Goal: Task Accomplishment & Management: Manage account settings

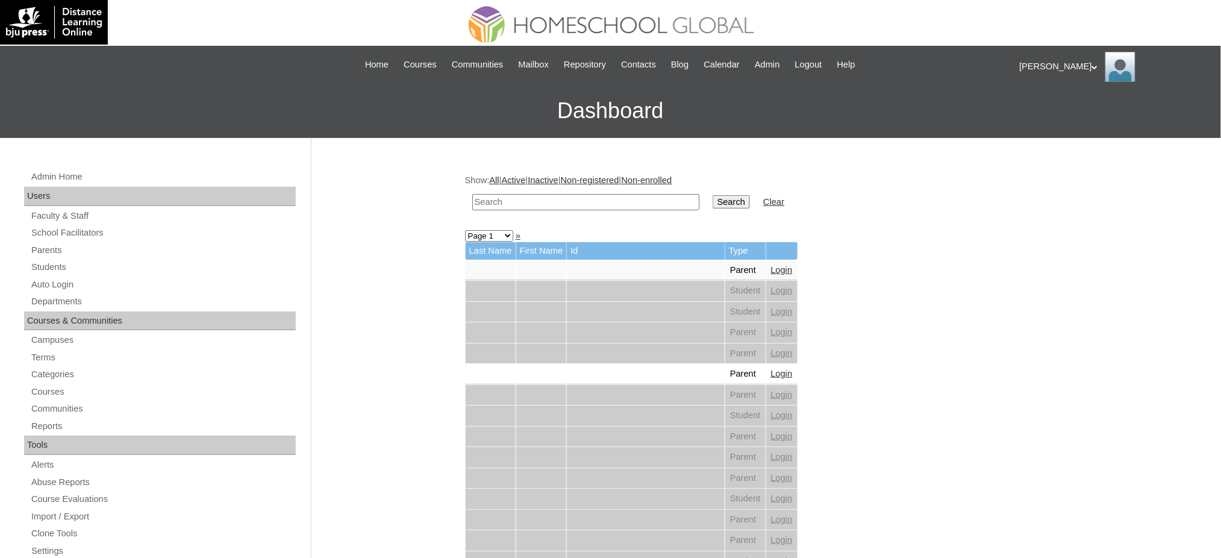
click at [593, 205] on input "text" at bounding box center [585, 202] width 227 height 16
paste input "Anthana Rosalina"
type input "Anthana Rosalina"
click at [713, 201] on input "Search" at bounding box center [731, 201] width 37 height 13
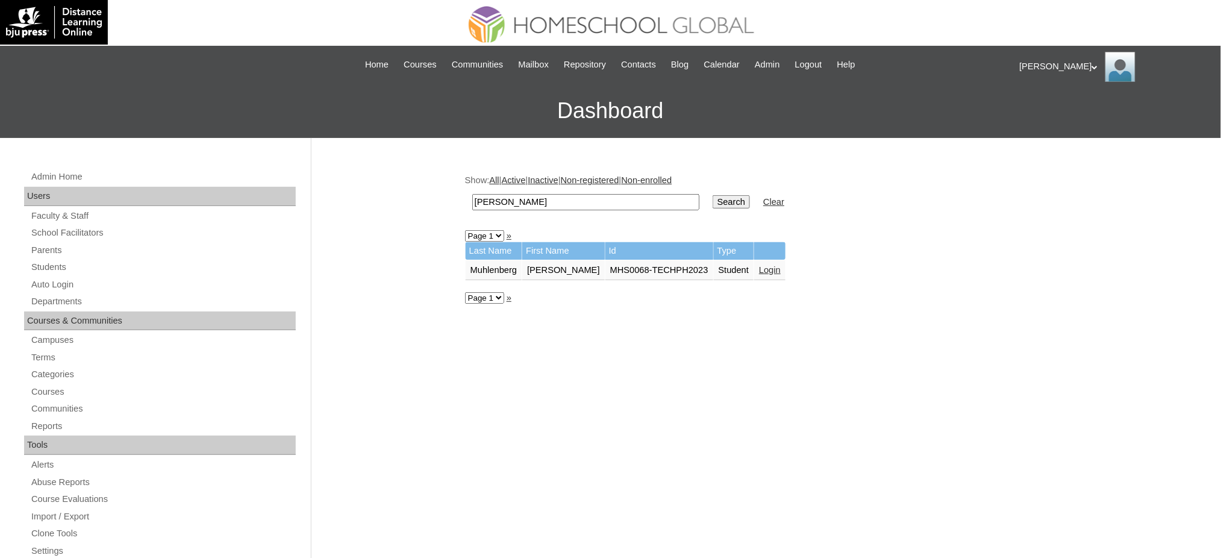
drag, startPoint x: 770, startPoint y: 266, endPoint x: 770, endPoint y: 257, distance: 9.0
click at [770, 266] on link "Login" at bounding box center [770, 270] width 22 height 10
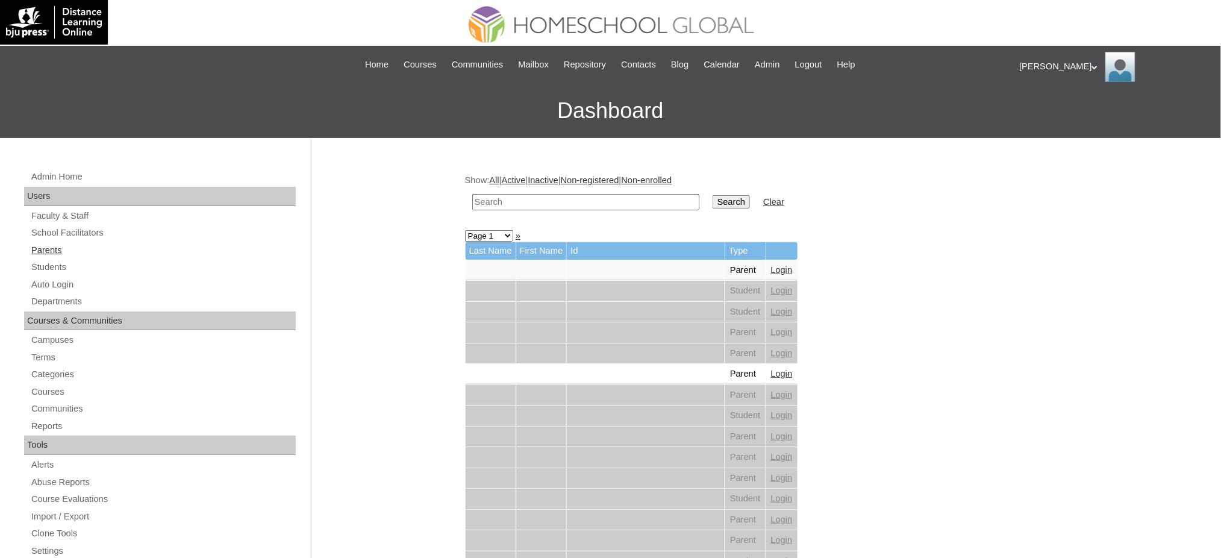
click at [31, 248] on link "Parents" at bounding box center [163, 250] width 266 height 15
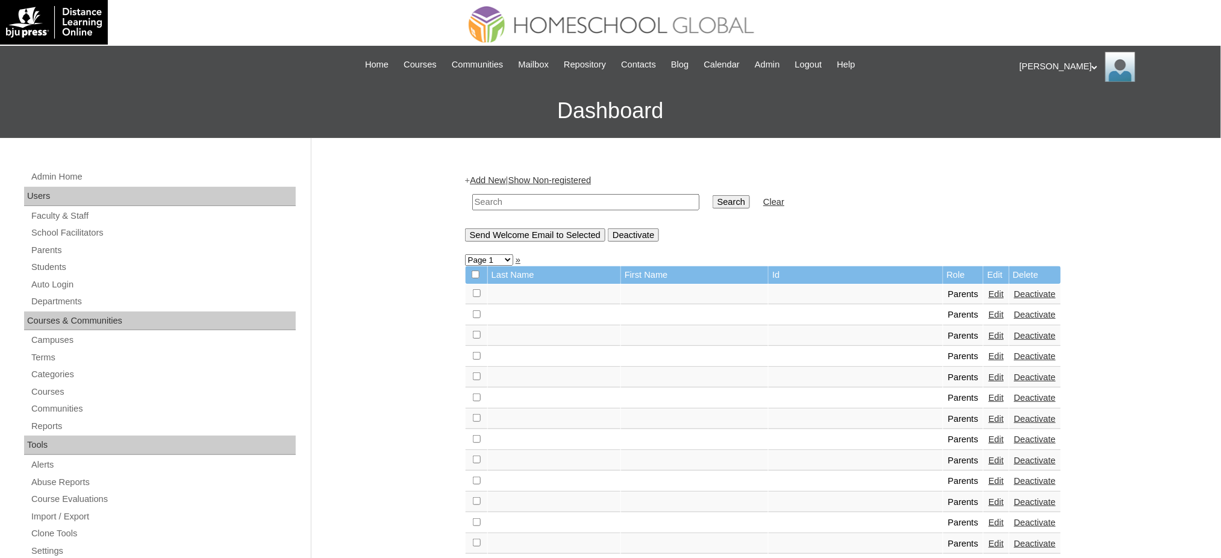
drag, startPoint x: 0, startPoint y: 0, endPoint x: 541, endPoint y: 206, distance: 578.9
click at [541, 206] on input "text" at bounding box center [585, 202] width 227 height 16
paste input "MHP01118-TECHPH2020"
type input "MHP01118-TECHPH2020"
click at [713, 201] on input "Search" at bounding box center [731, 201] width 37 height 13
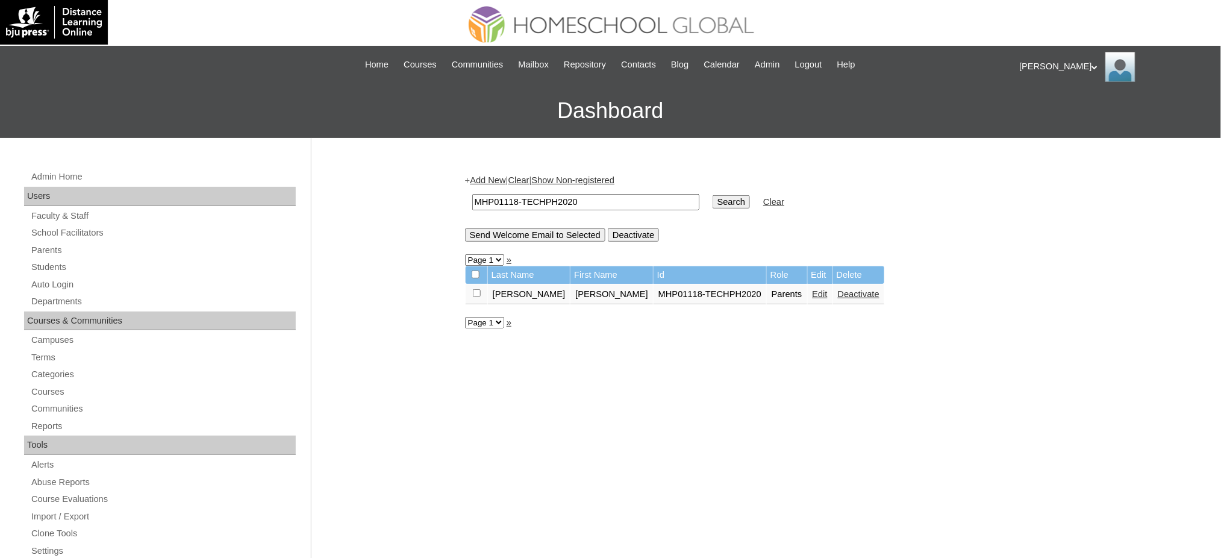
click at [813, 289] on link "Edit" at bounding box center [820, 294] width 15 height 10
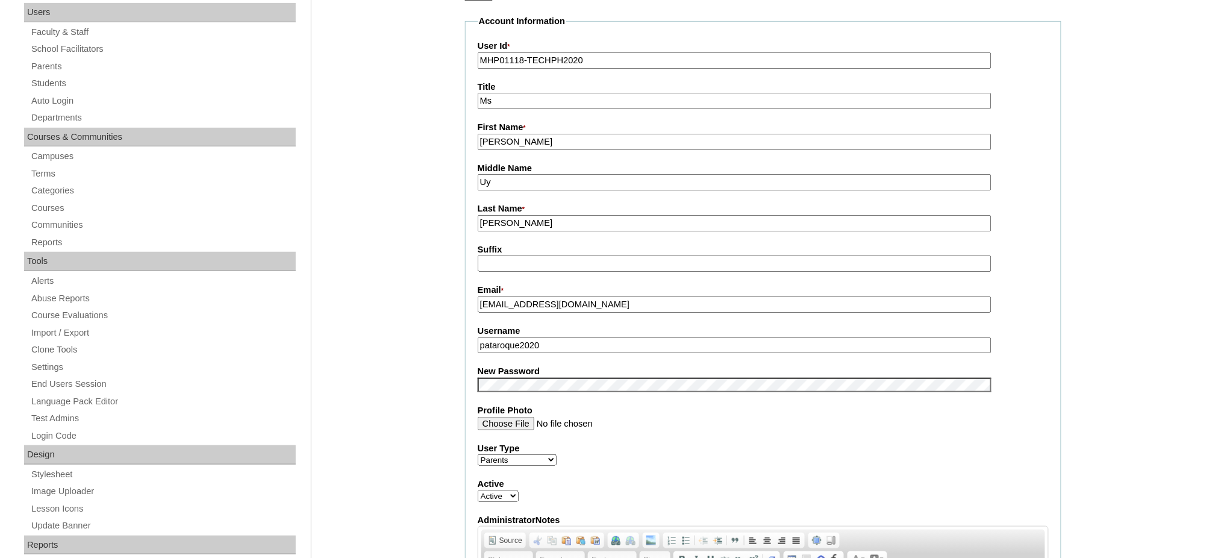
scroll to position [241, 0]
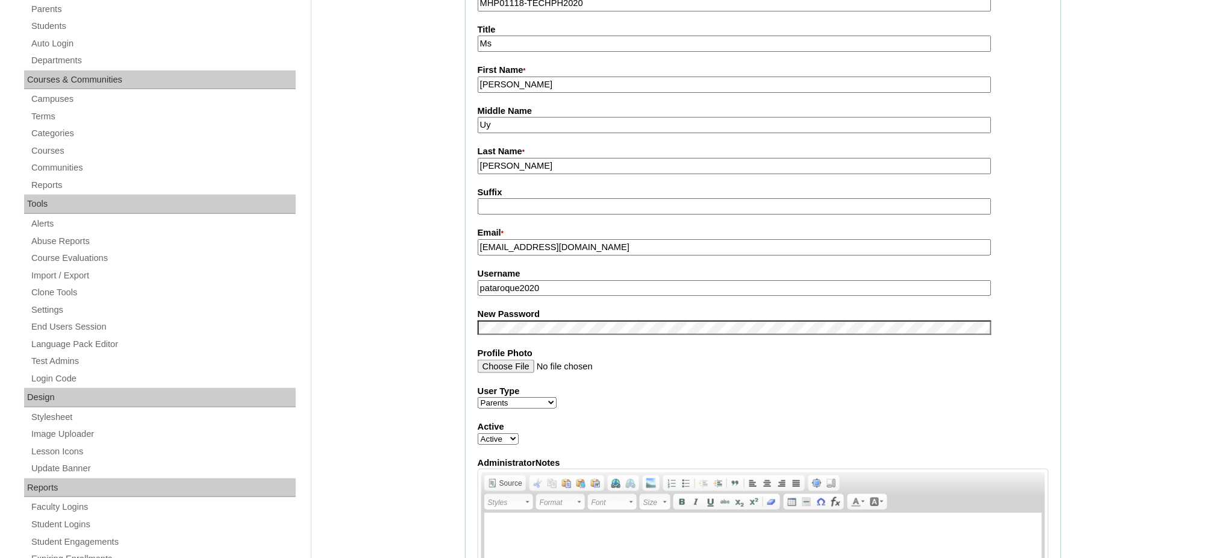
click at [531, 280] on input "pataroque2020" at bounding box center [735, 288] width 514 height 16
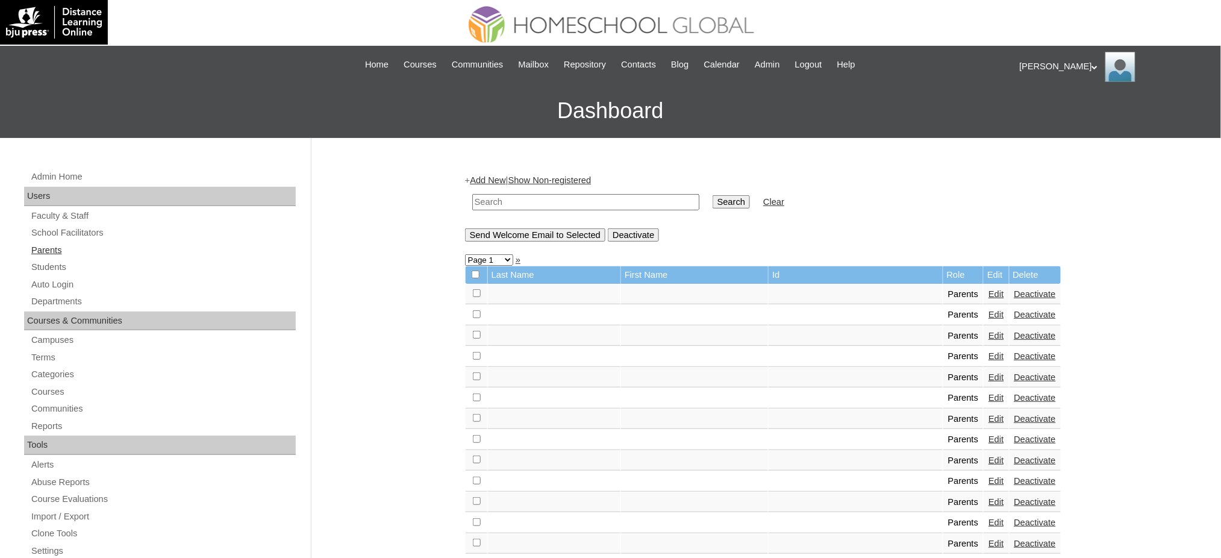
drag, startPoint x: 57, startPoint y: 260, endPoint x: 116, endPoint y: 247, distance: 60.5
click at [57, 260] on link "Students" at bounding box center [163, 267] width 266 height 15
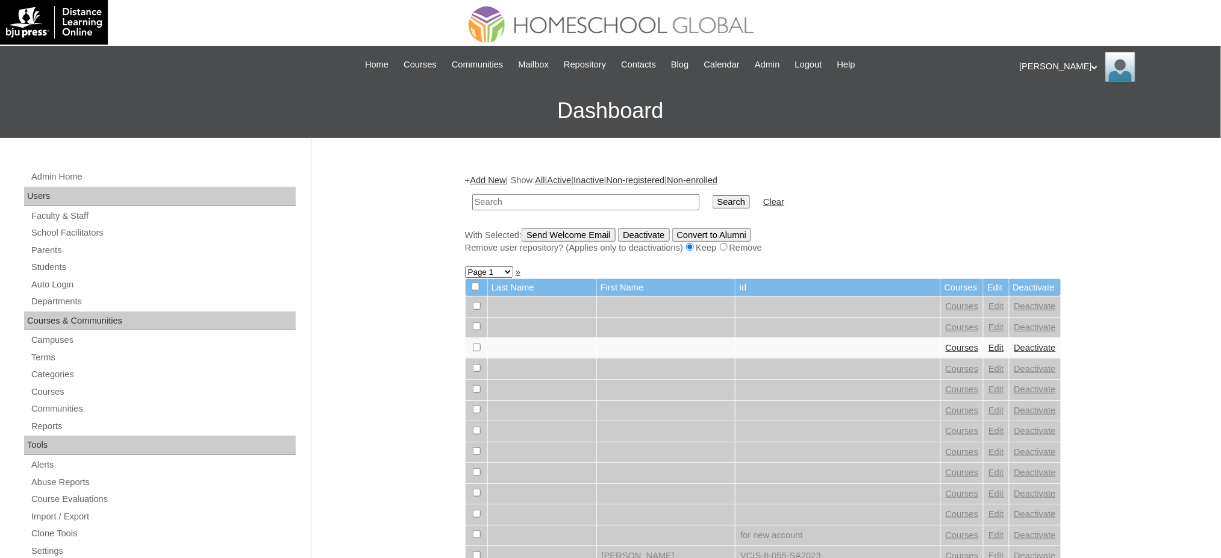
paste input "MHS009090-TECHPH2020"
type input "MHS009090-TECHPH2020"
click at [713, 202] on input "Search" at bounding box center [731, 201] width 37 height 13
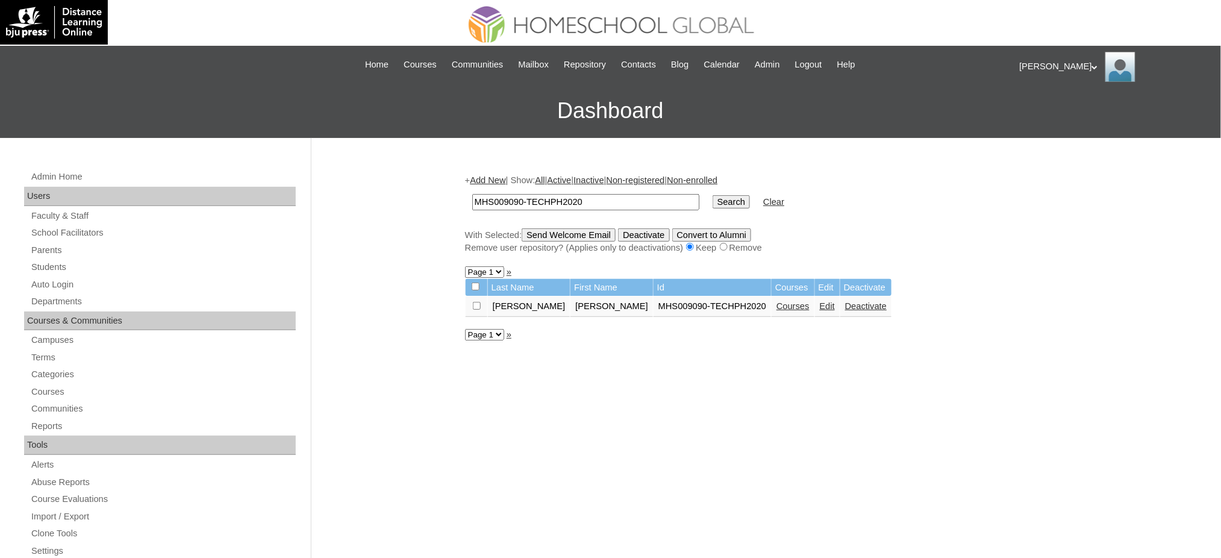
click at [820, 302] on link "Edit" at bounding box center [827, 306] width 15 height 10
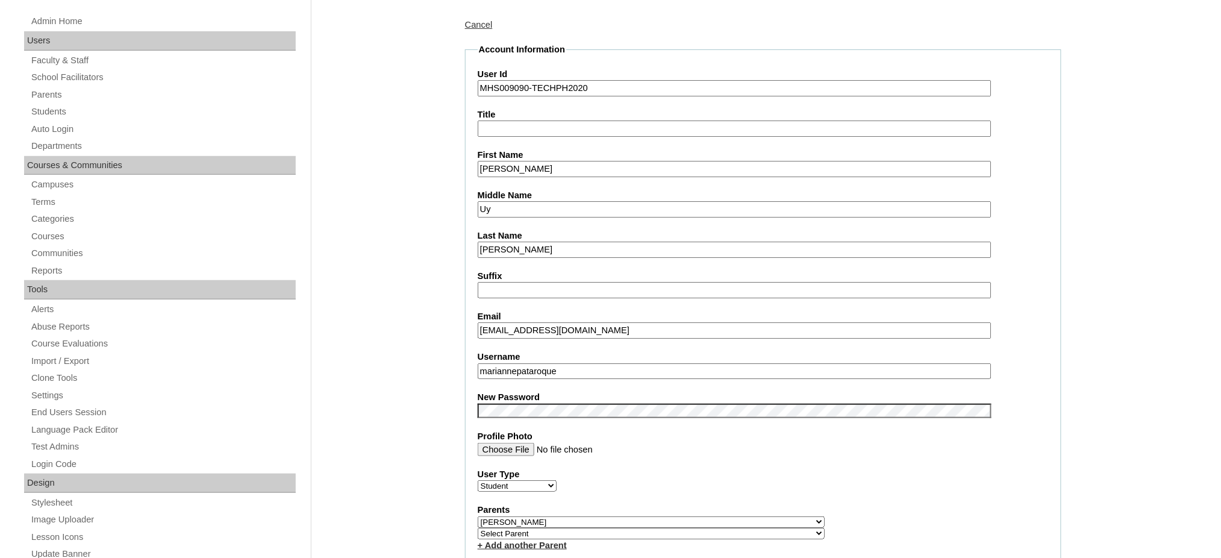
scroll to position [160, 0]
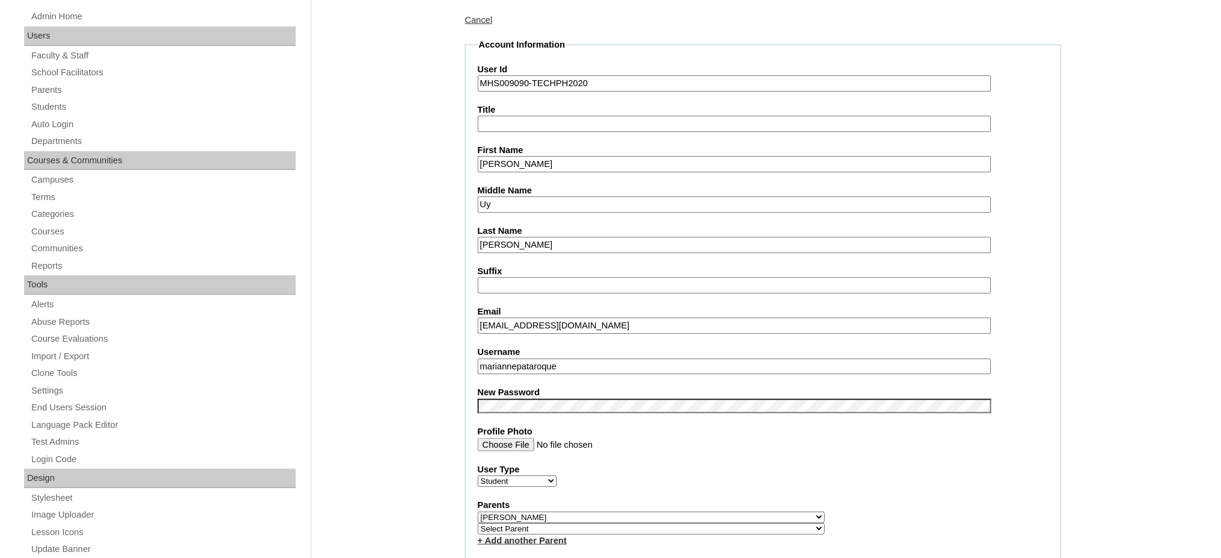
click at [533, 361] on input "mariannepataroque" at bounding box center [735, 366] width 514 height 16
click at [552, 160] on input "Marianne Ezekielle" at bounding box center [735, 164] width 514 height 16
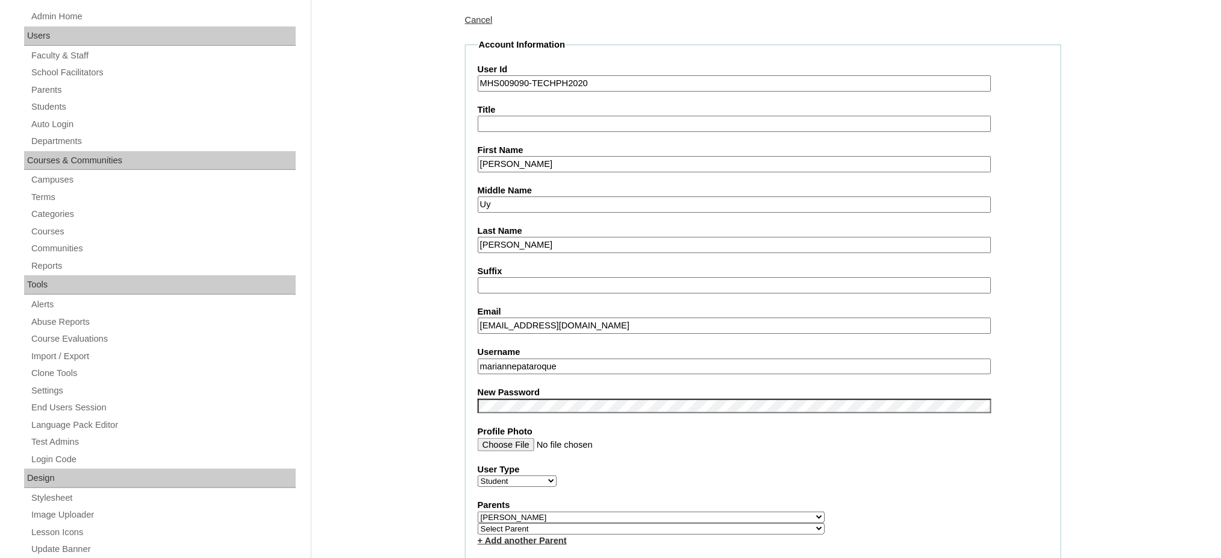
click at [552, 160] on input "Marianne Ezekielle" at bounding box center [735, 164] width 514 height 16
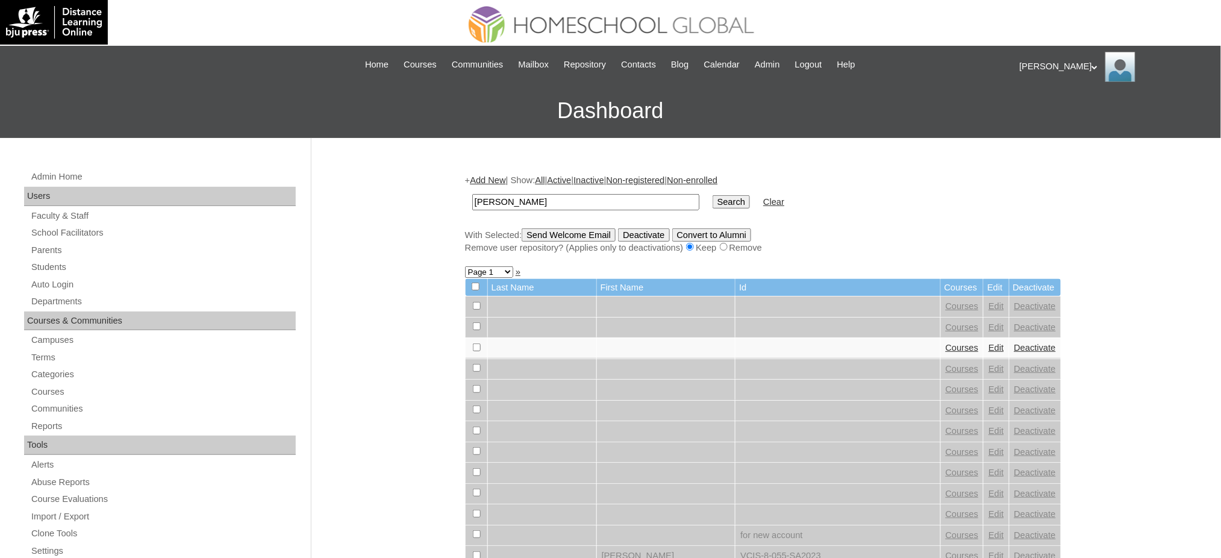
type input "Marianne Ezekielle"
click at [713, 195] on input "Search" at bounding box center [731, 201] width 37 height 13
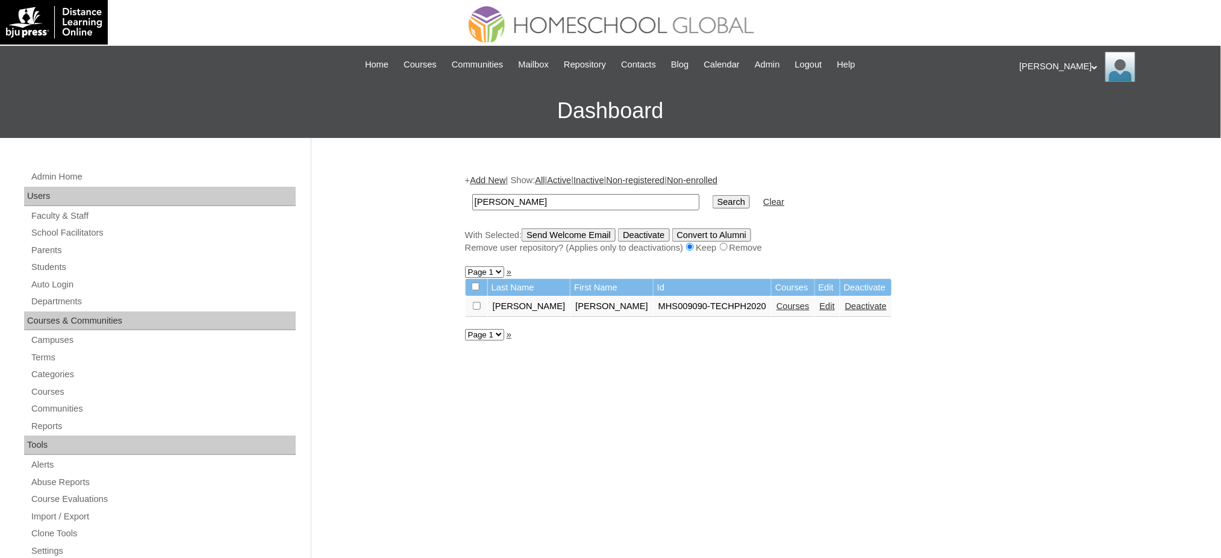
click at [777, 304] on link "Courses" at bounding box center [793, 306] width 33 height 10
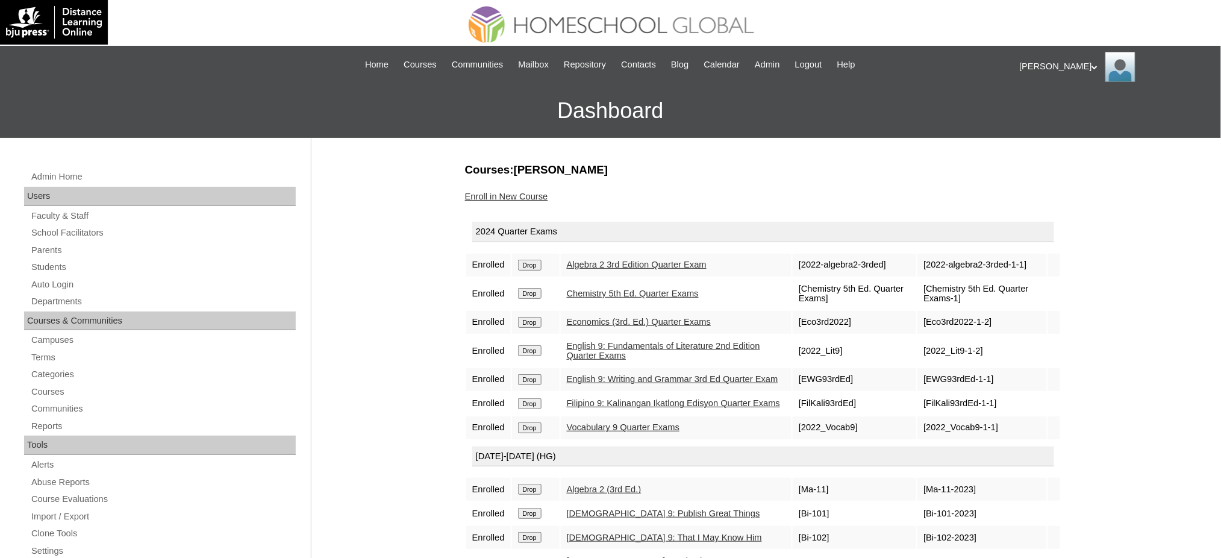
click at [537, 260] on input "Drop" at bounding box center [529, 265] width 23 height 11
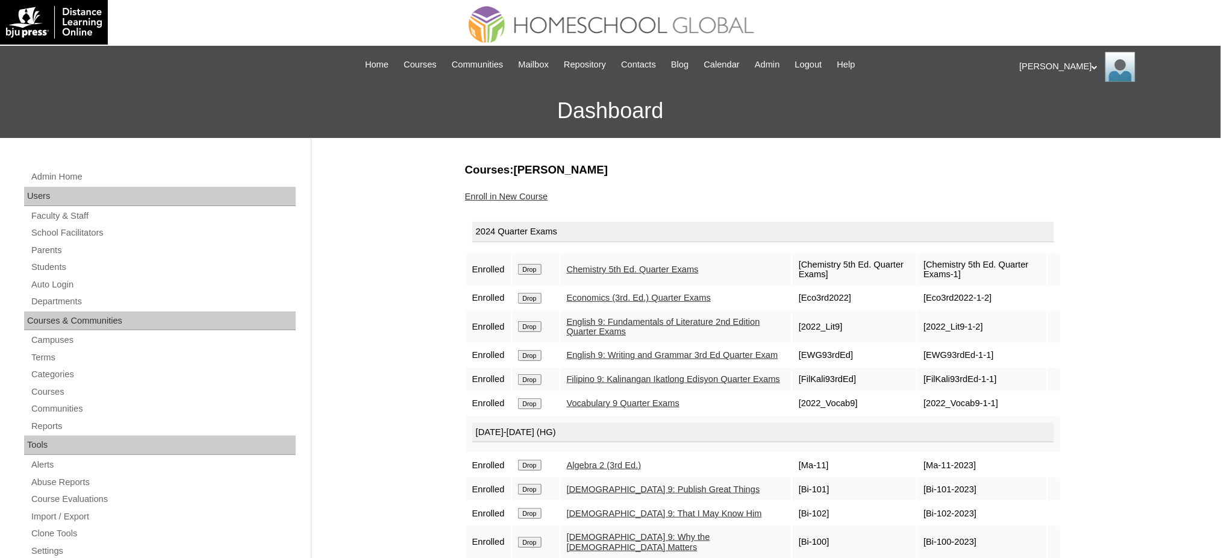
click at [537, 270] on input "Drop" at bounding box center [529, 269] width 23 height 11
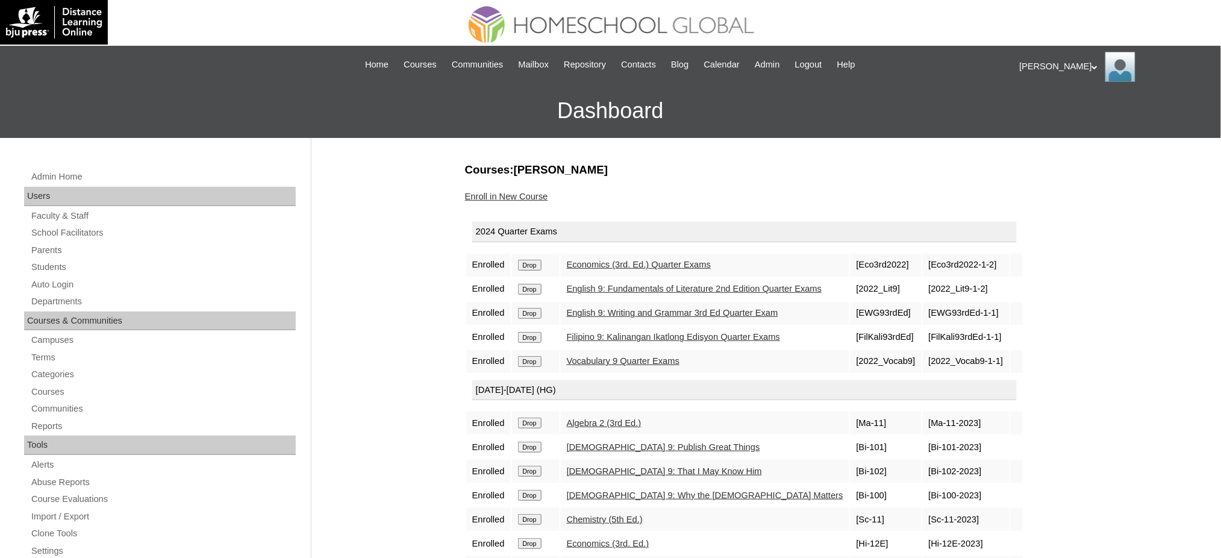
click at [537, 265] on input "Drop" at bounding box center [529, 265] width 23 height 11
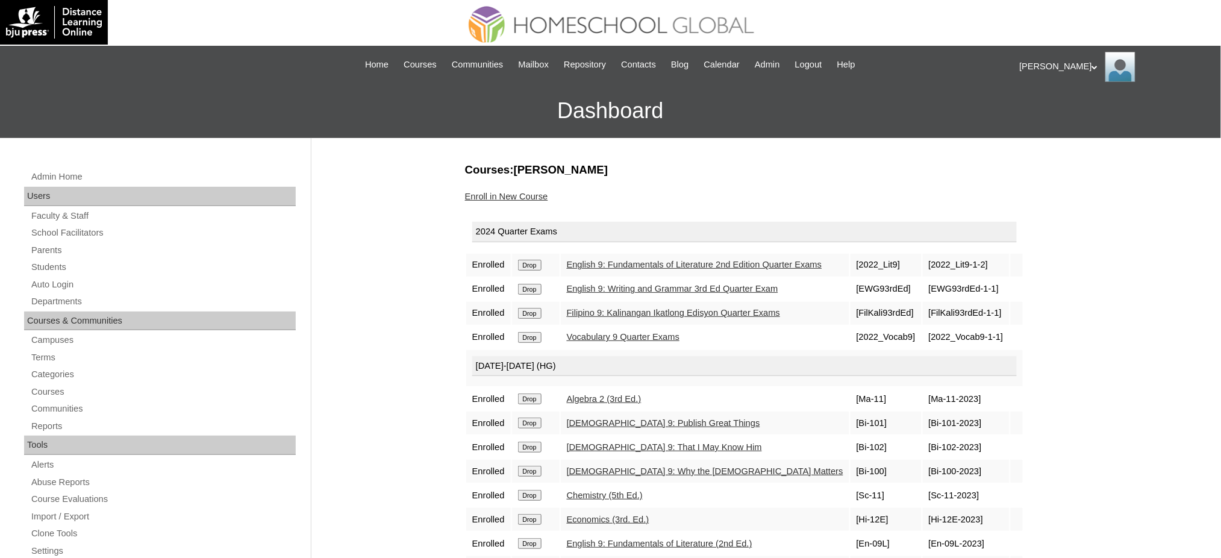
click at [533, 264] on input "Drop" at bounding box center [529, 265] width 23 height 11
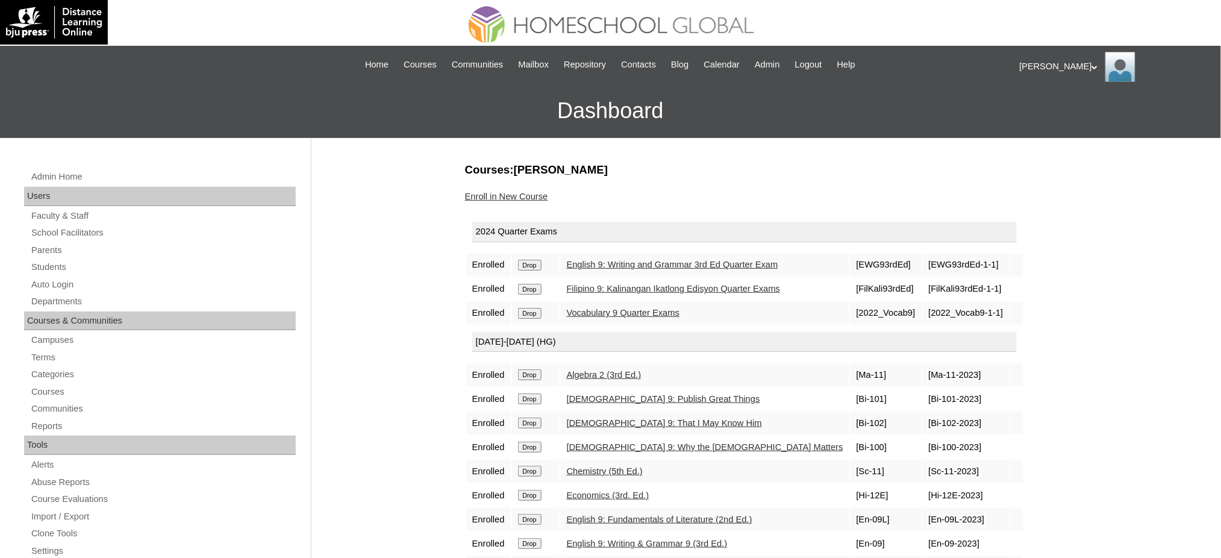
click at [534, 261] on input "Drop" at bounding box center [529, 265] width 23 height 11
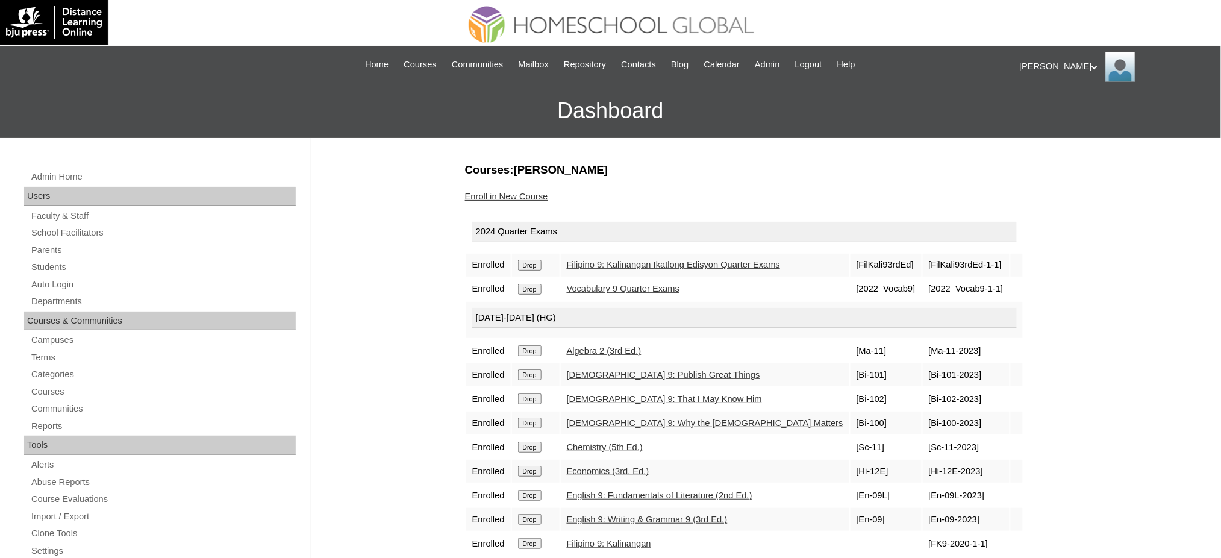
click at [531, 264] on input "Drop" at bounding box center [529, 265] width 23 height 11
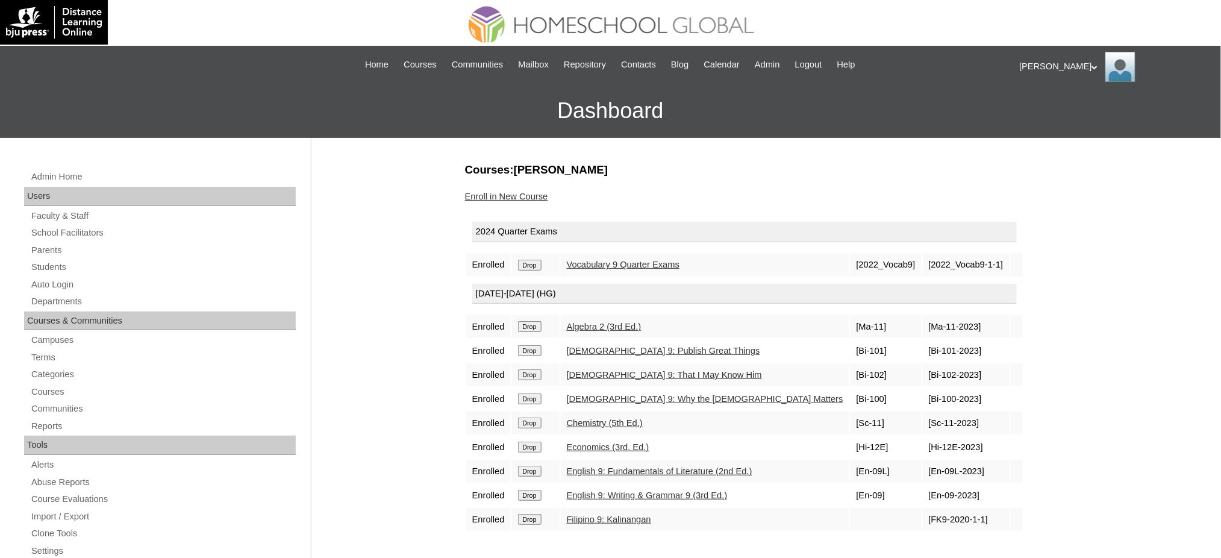
click at [539, 260] on input "Drop" at bounding box center [529, 265] width 23 height 11
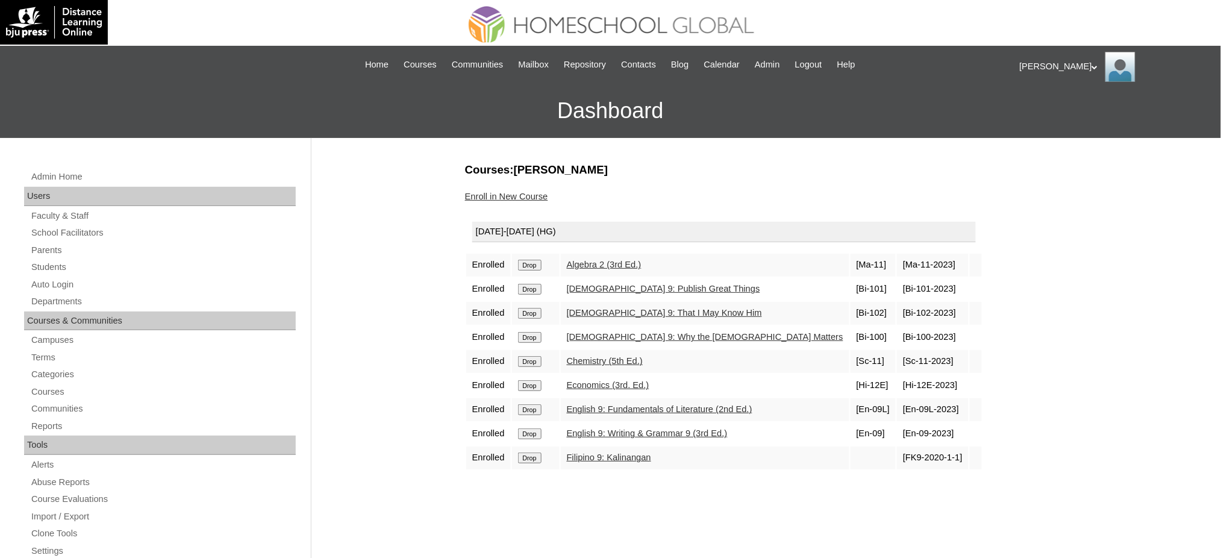
click at [540, 266] on input "Drop" at bounding box center [529, 265] width 23 height 11
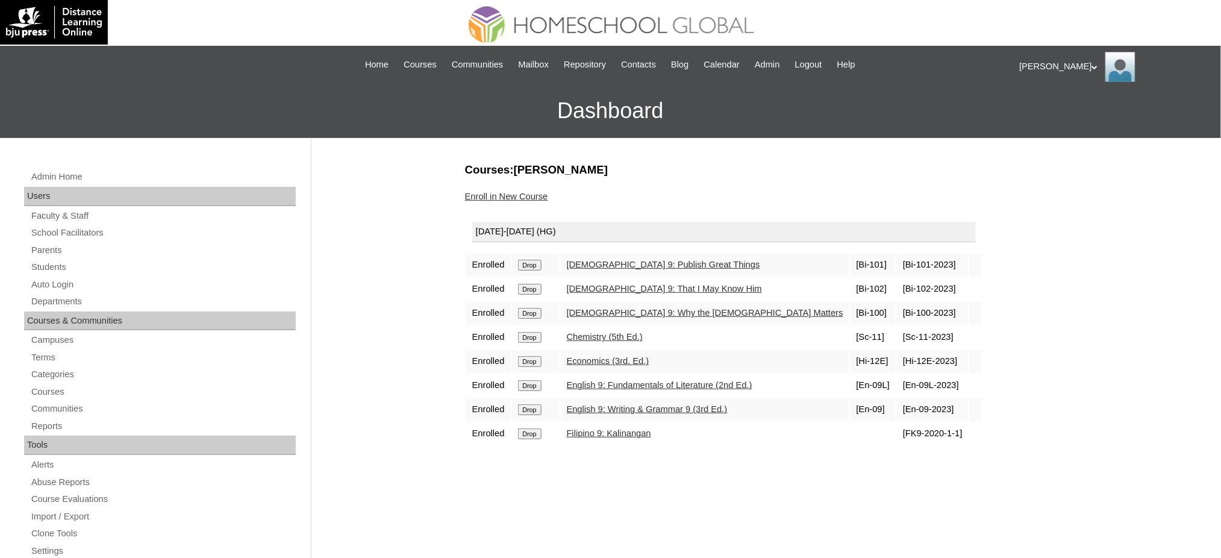
click at [535, 263] on input "Drop" at bounding box center [529, 265] width 23 height 11
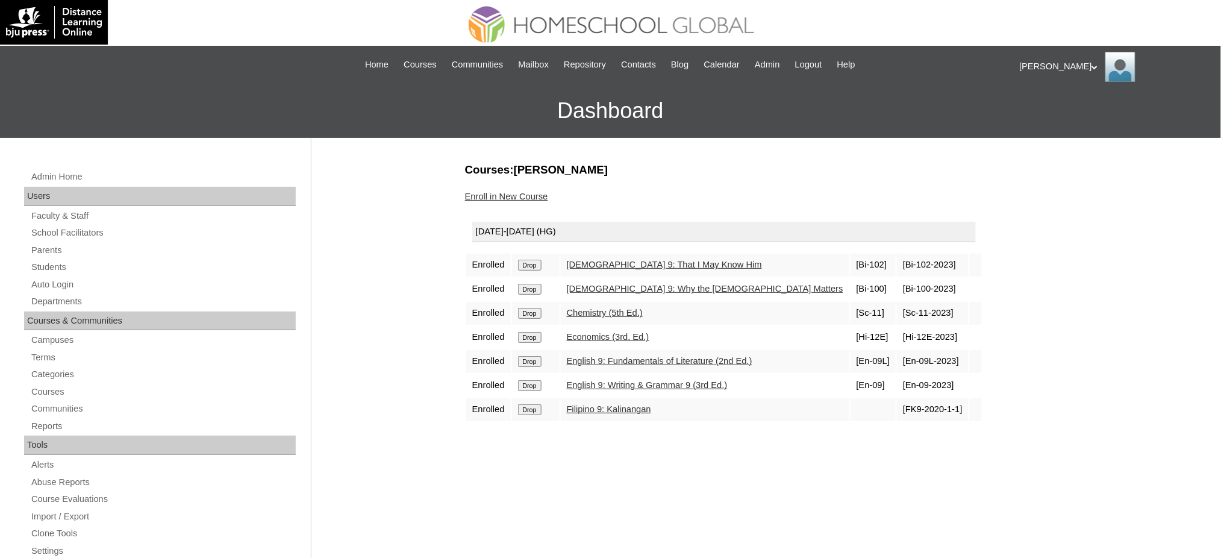
click at [532, 261] on input "Drop" at bounding box center [529, 265] width 23 height 11
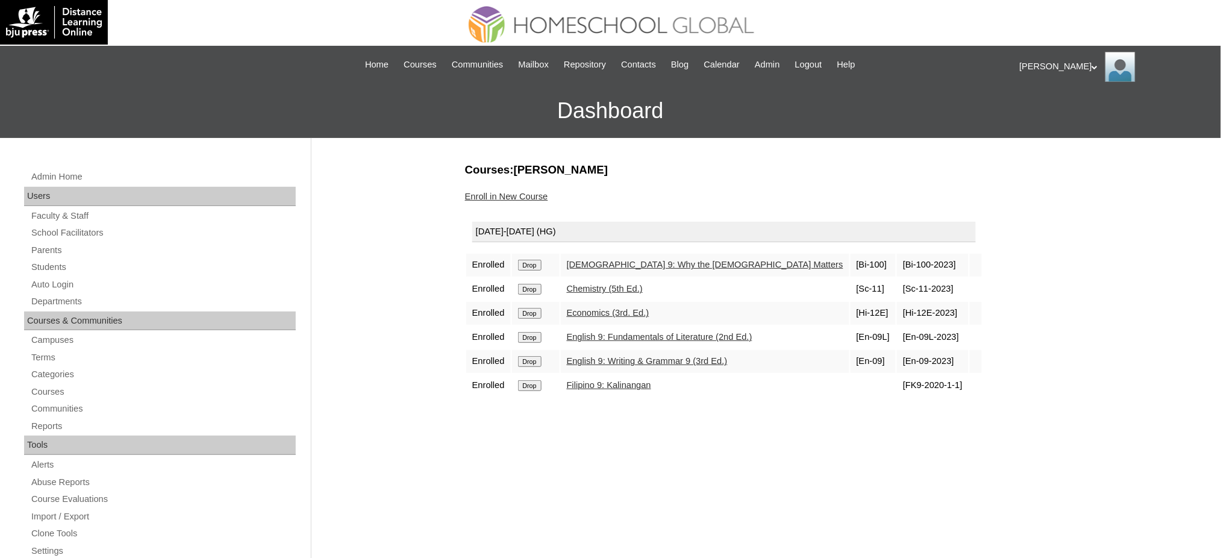
click at [531, 264] on input "Drop" at bounding box center [529, 265] width 23 height 11
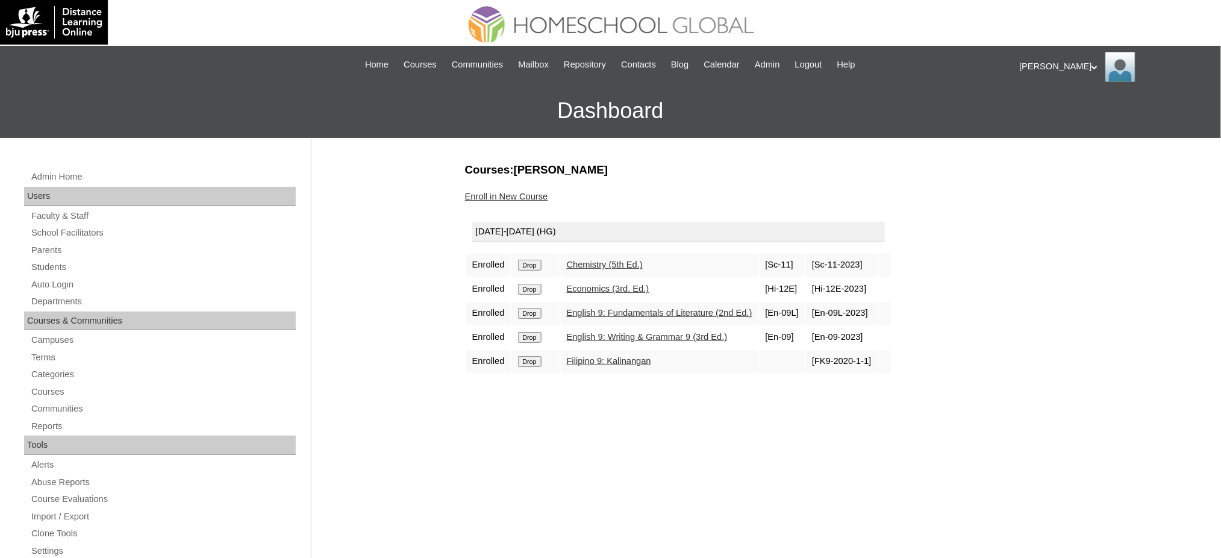
click at [527, 263] on input "Drop" at bounding box center [529, 265] width 23 height 11
click at [538, 266] on input "Drop" at bounding box center [529, 265] width 23 height 11
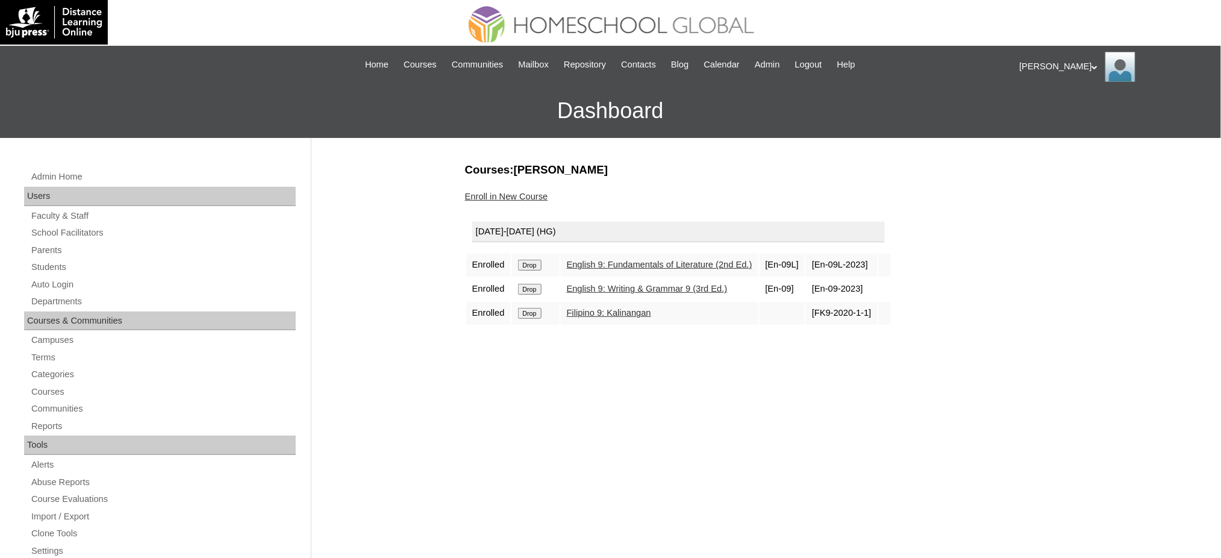
click at [524, 260] on input "Drop" at bounding box center [529, 265] width 23 height 11
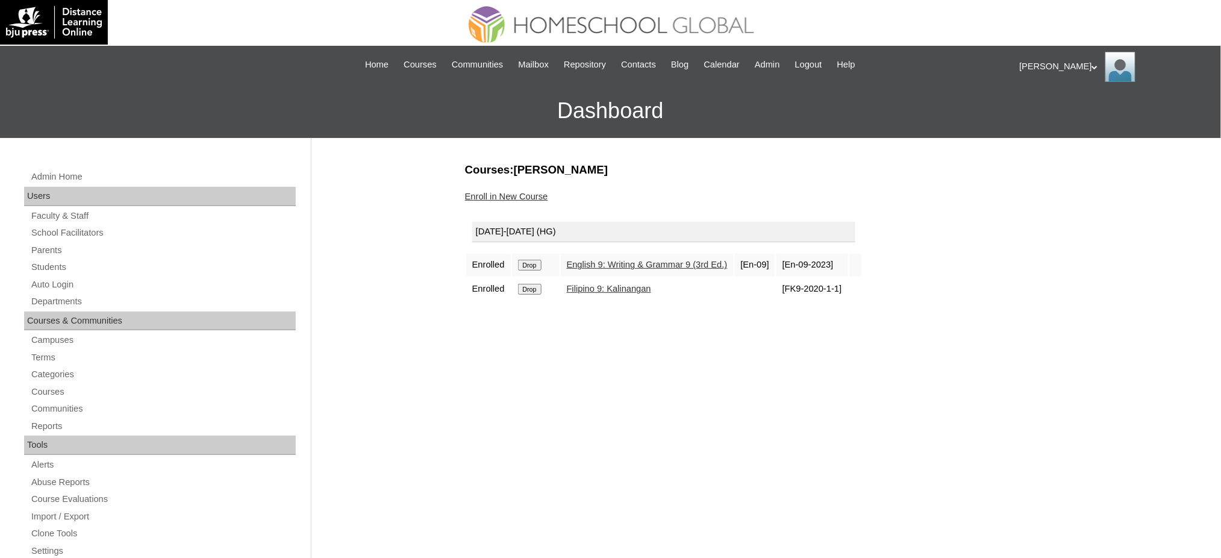
click at [538, 261] on input "Drop" at bounding box center [529, 265] width 23 height 11
click at [532, 260] on input "Drop" at bounding box center [529, 265] width 23 height 11
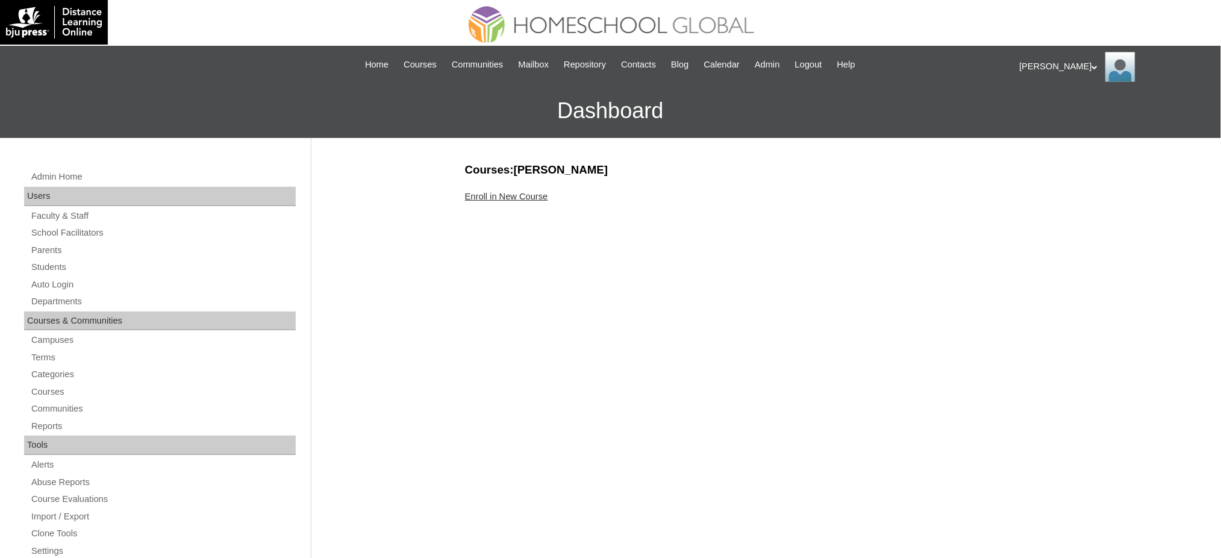
click at [510, 194] on link "Enroll in New Course" at bounding box center [506, 197] width 83 height 10
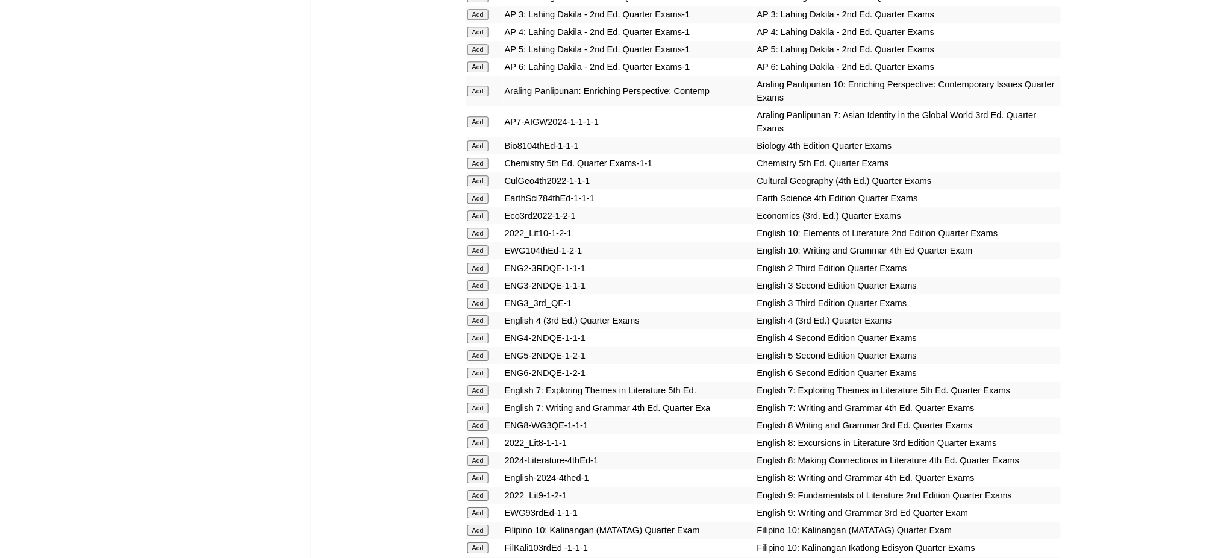
scroll to position [1124, 0]
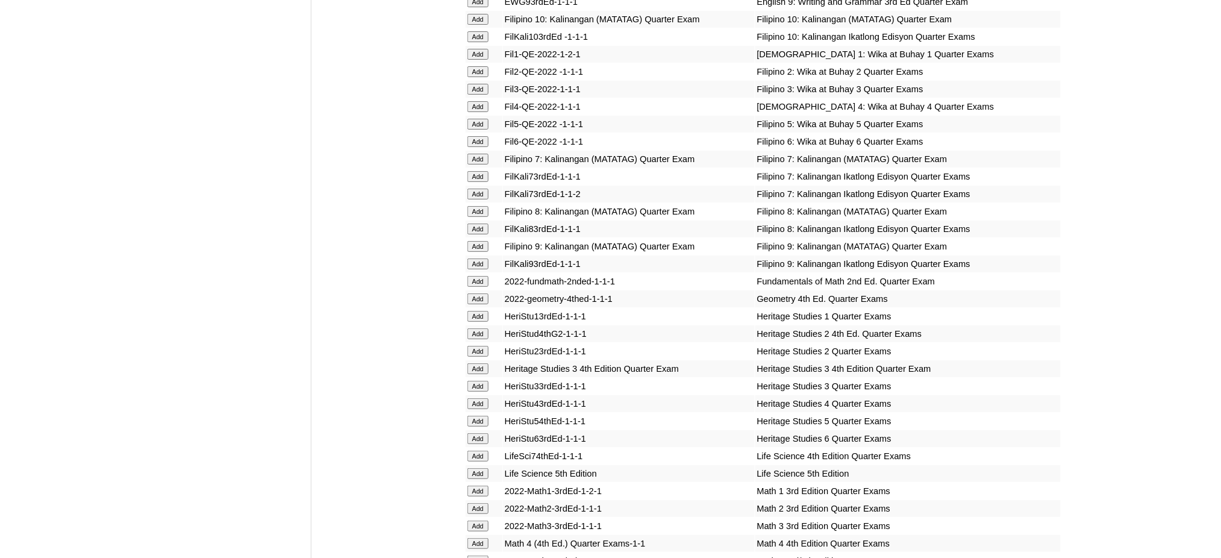
scroll to position [1687, 0]
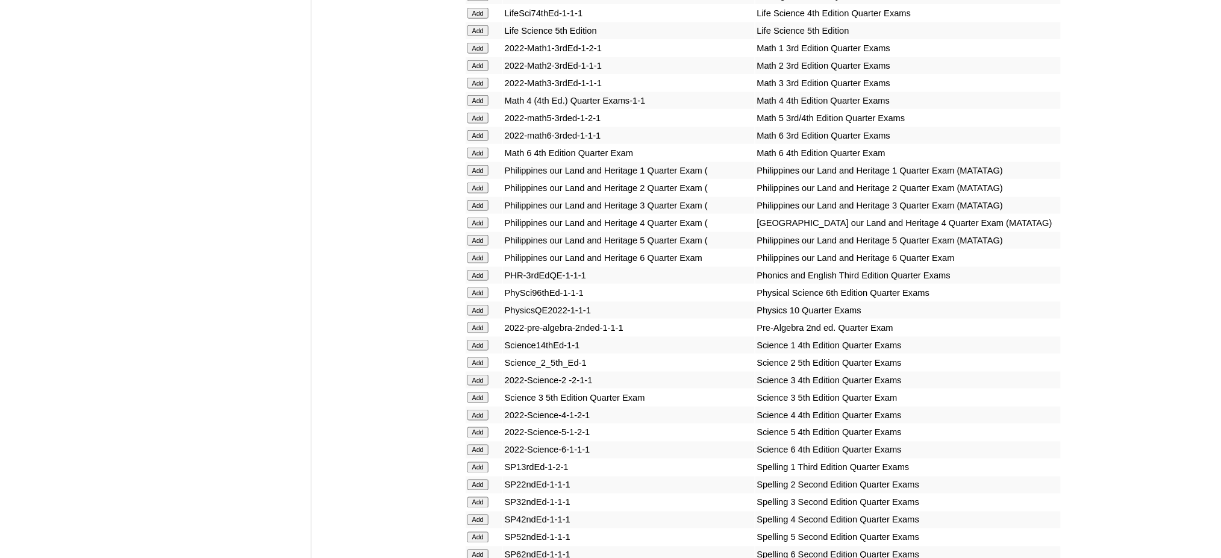
scroll to position [2088, 0]
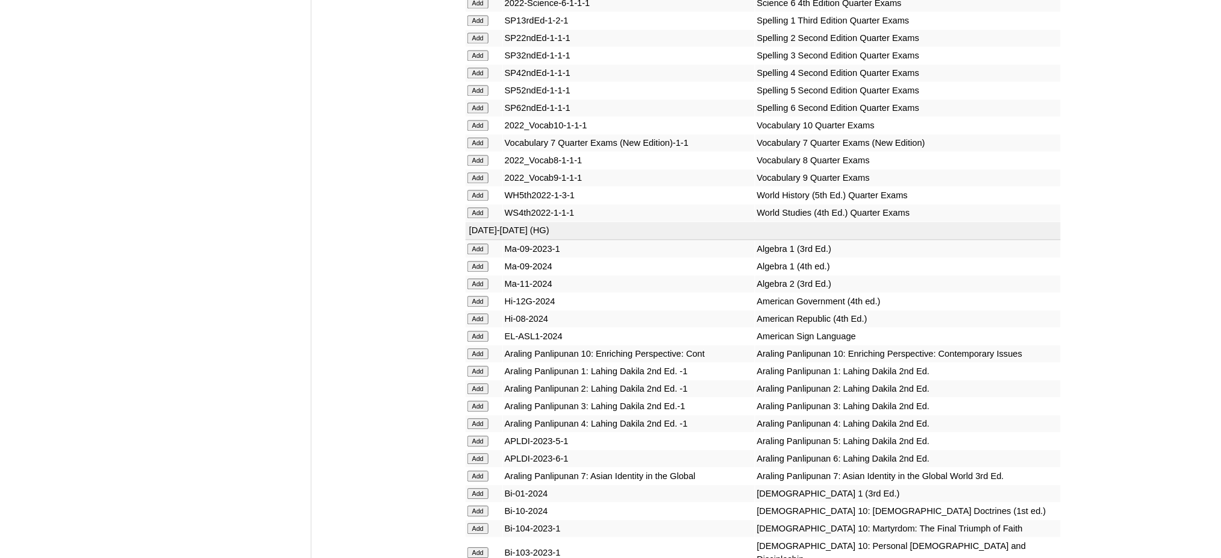
scroll to position [2570, 0]
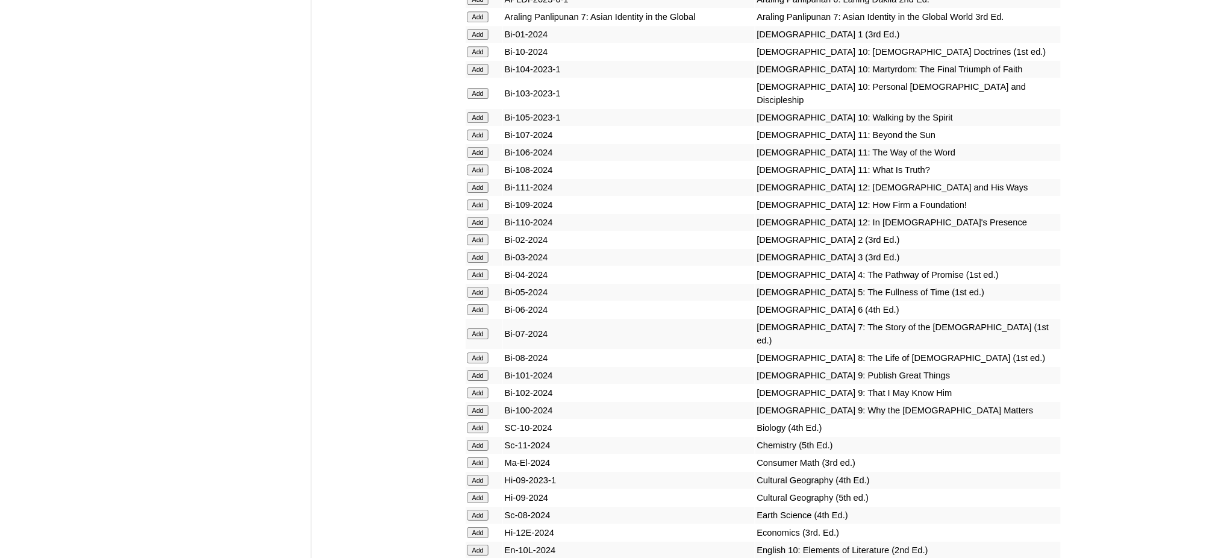
scroll to position [2972, 0]
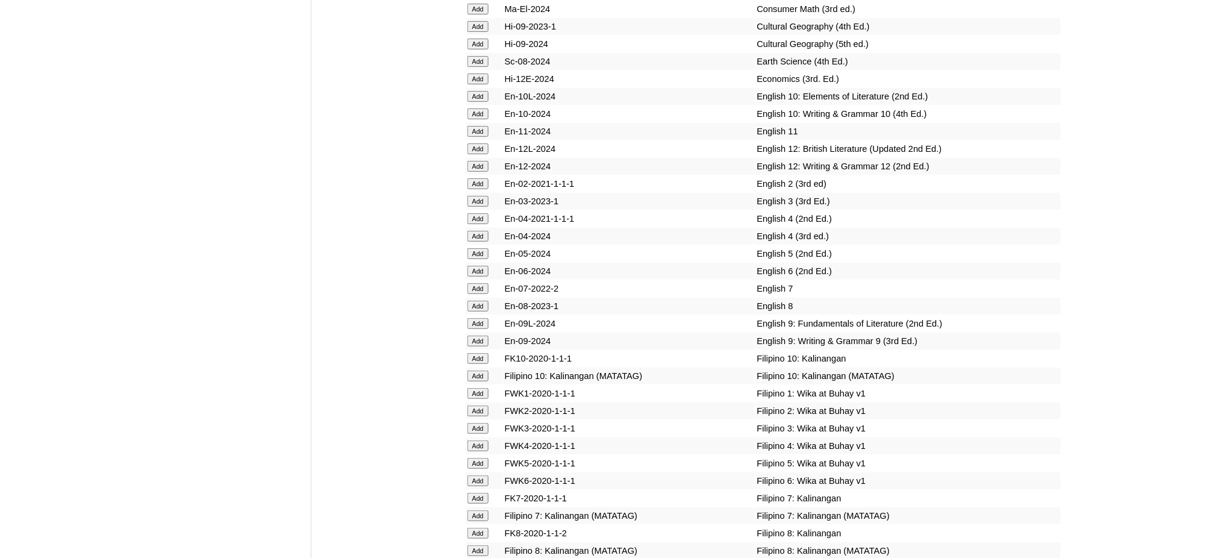
scroll to position [3454, 0]
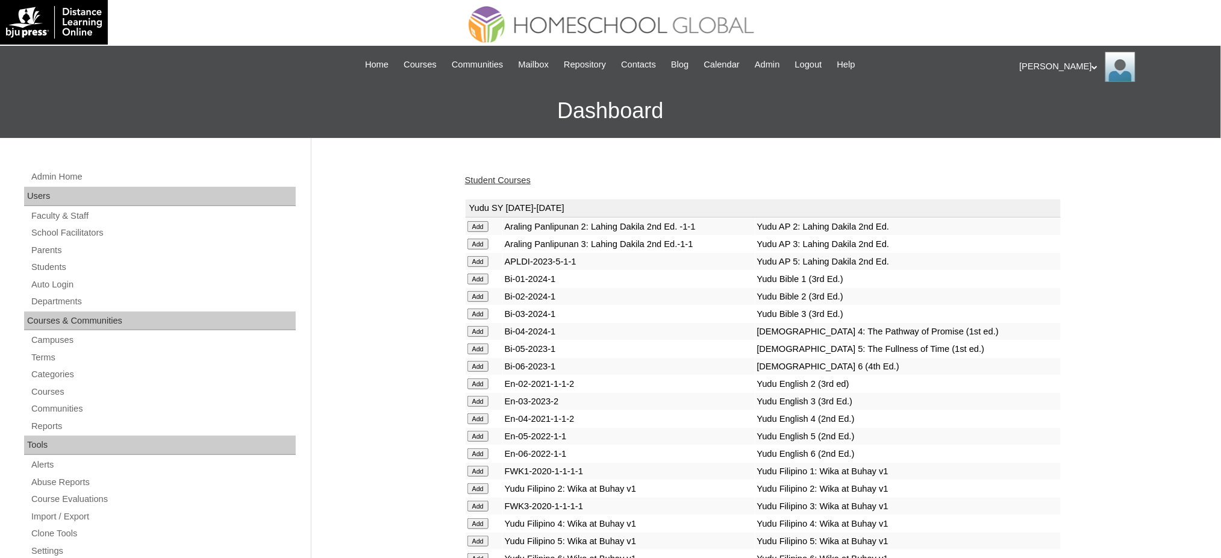
click at [504, 179] on link "Student Courses" at bounding box center [498, 180] width 66 height 10
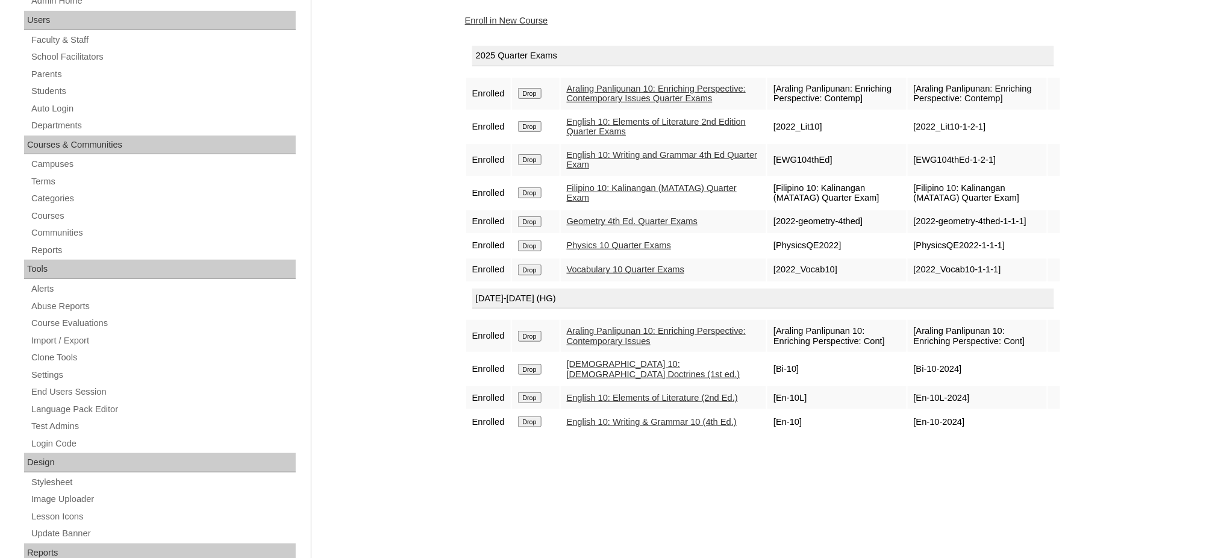
scroll to position [160, 0]
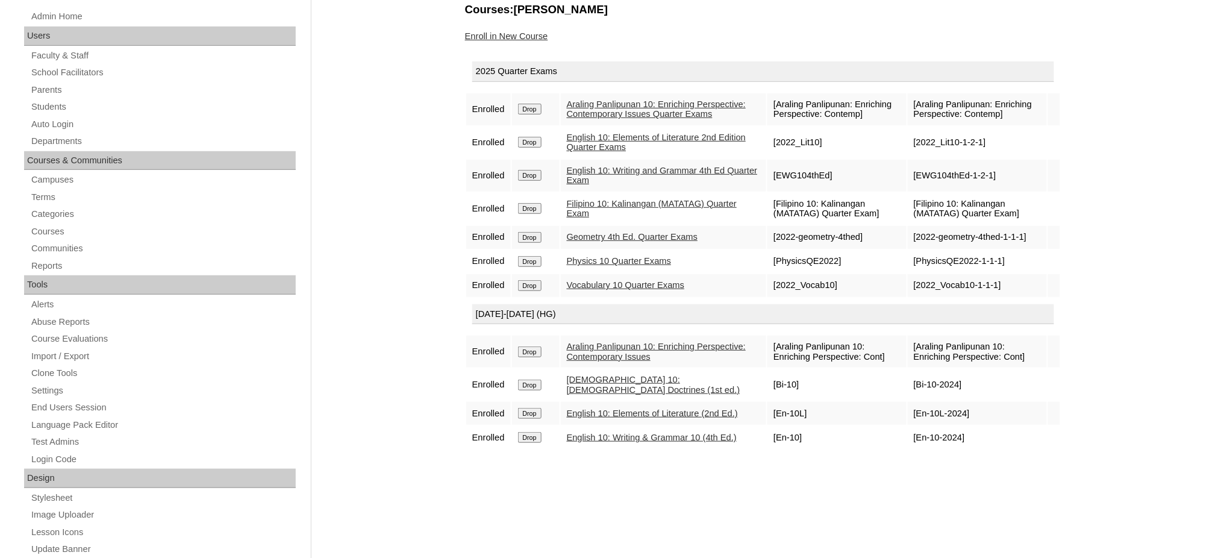
click at [503, 31] on link "Enroll in New Course" at bounding box center [506, 36] width 83 height 10
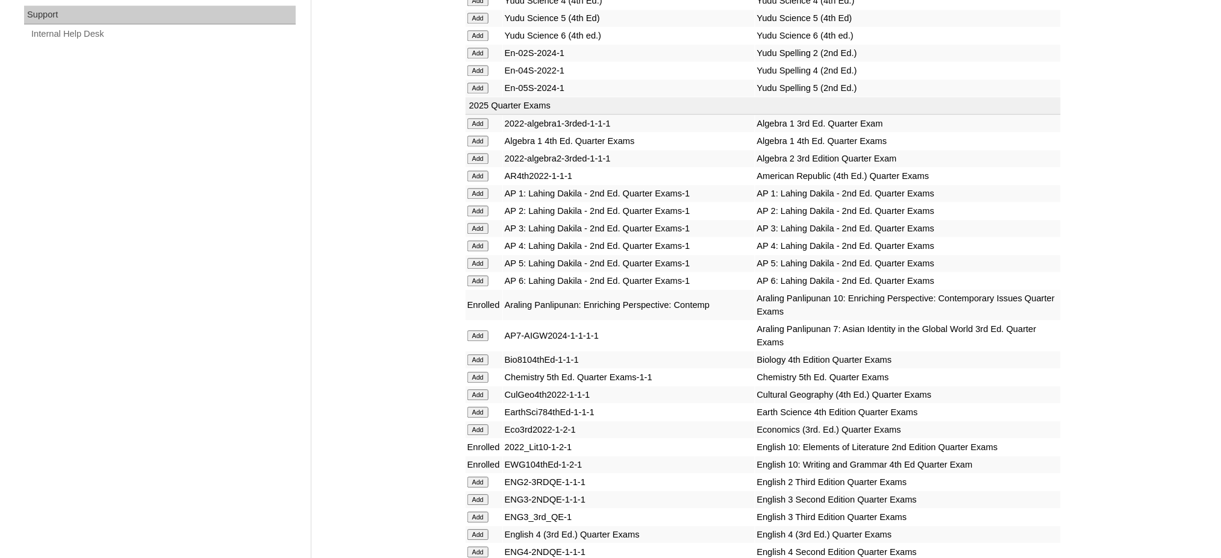
scroll to position [964, 0]
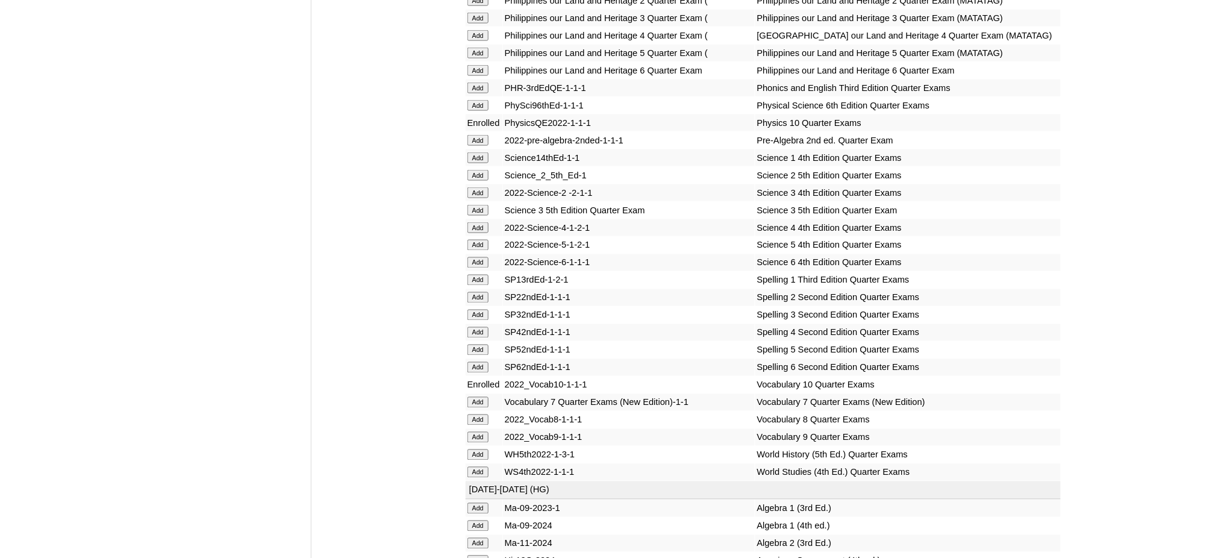
scroll to position [2329, 0]
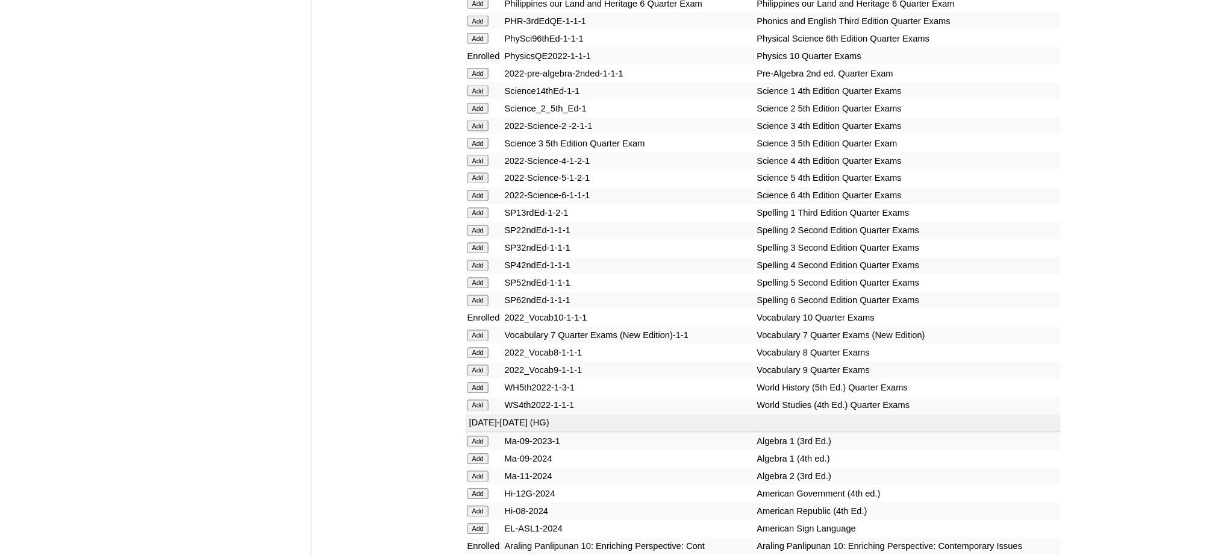
click at [572, 275] on td "SP52ndEd-1-1-1" at bounding box center [629, 283] width 252 height 17
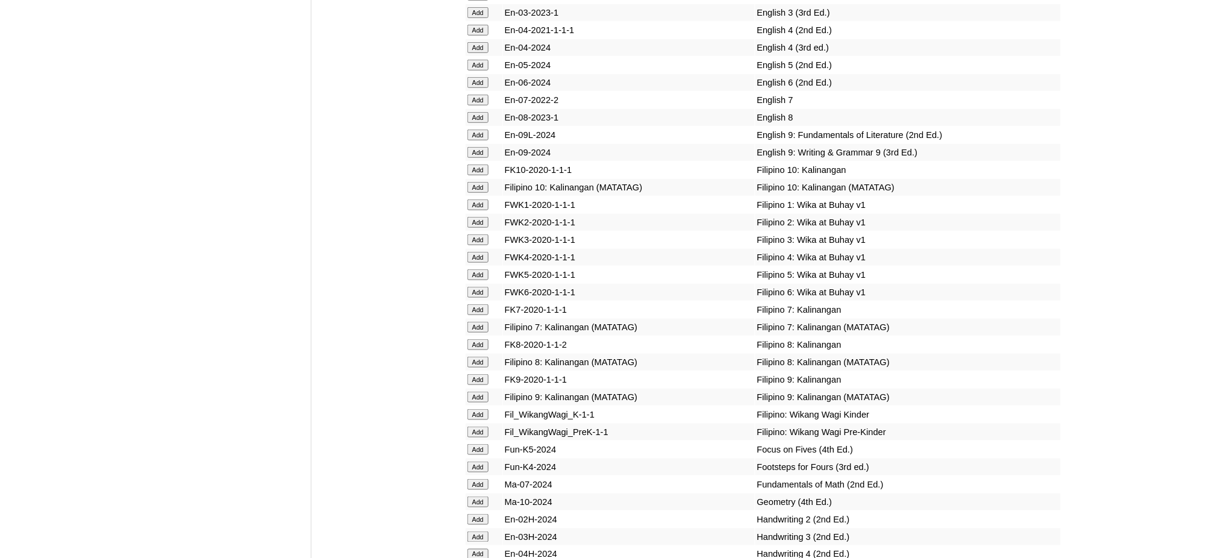
scroll to position [3615, 0]
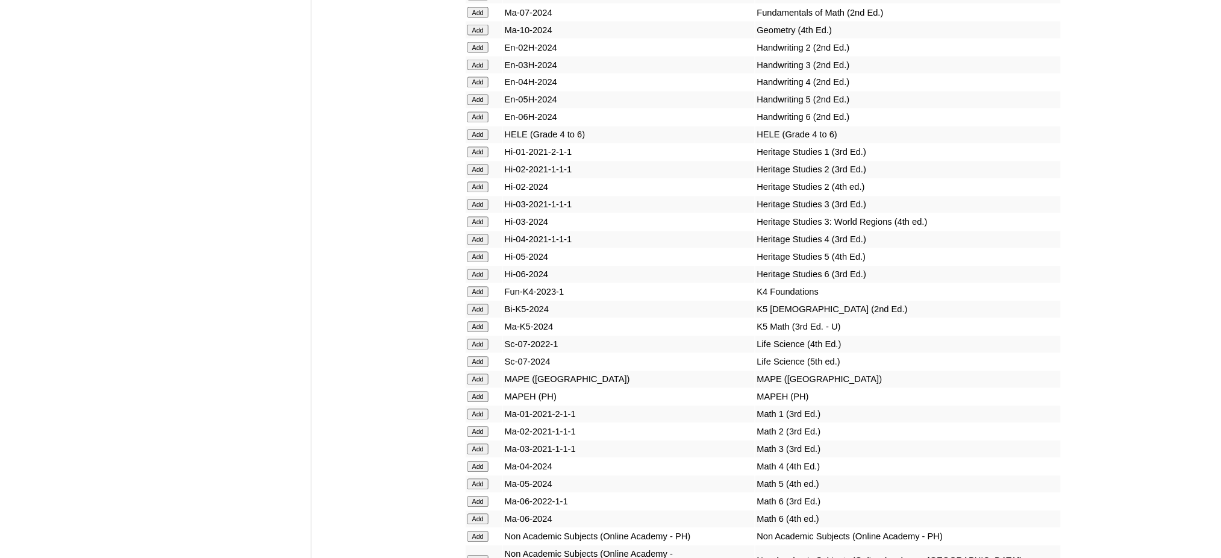
scroll to position [4097, 0]
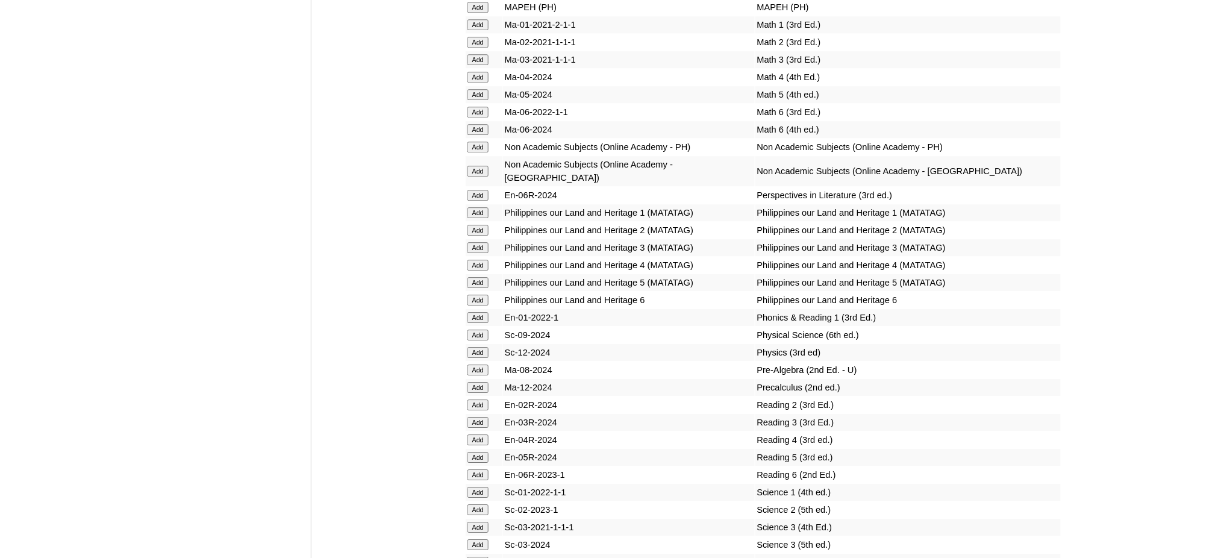
scroll to position [4498, 0]
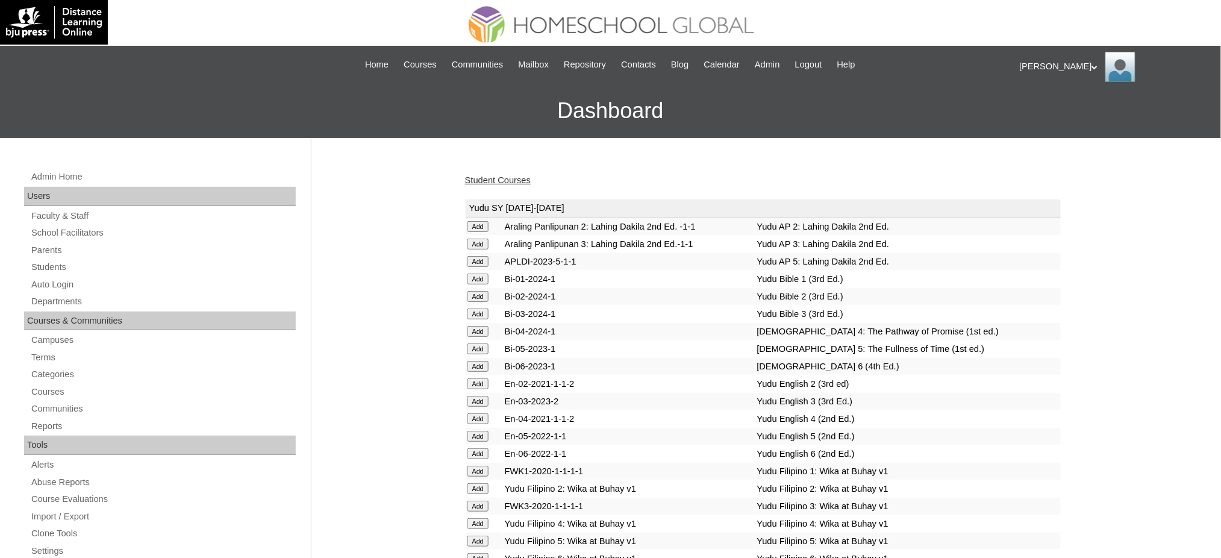
click at [505, 176] on link "Student Courses" at bounding box center [498, 180] width 66 height 10
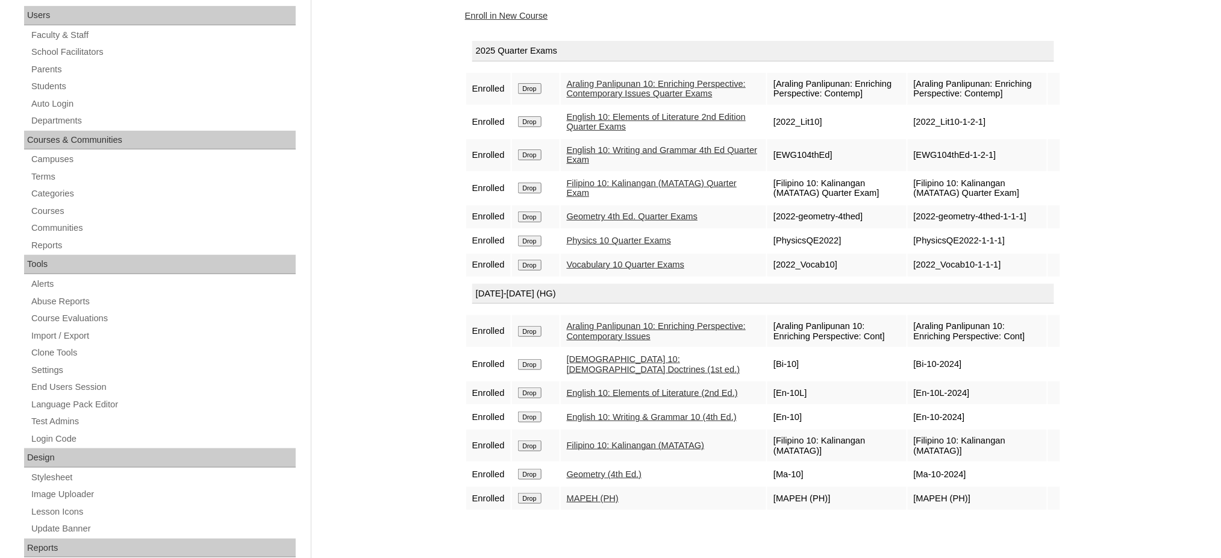
scroll to position [160, 0]
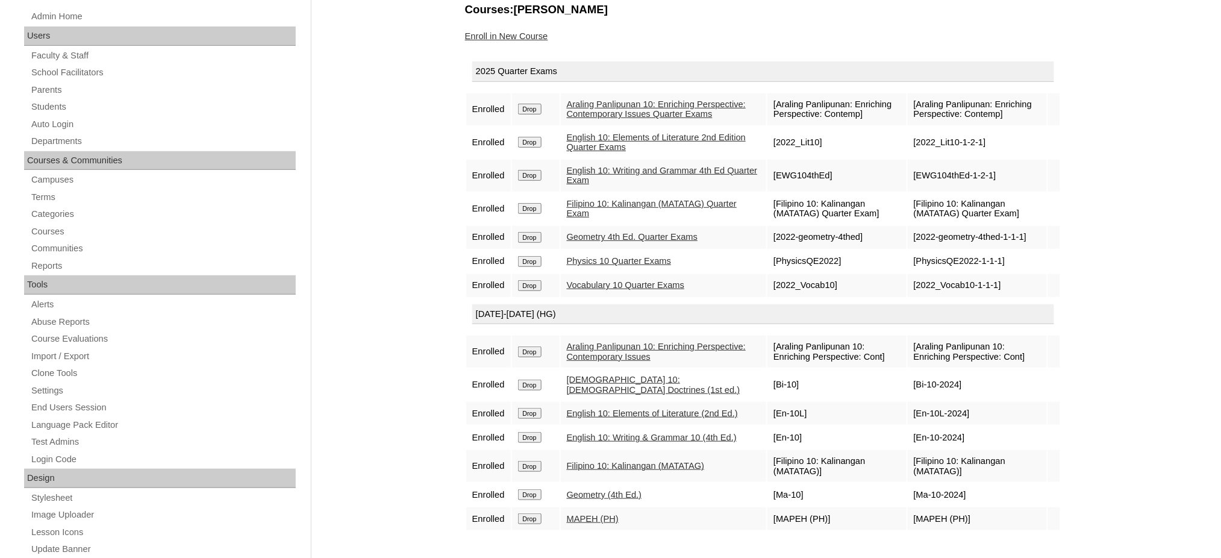
click at [521, 35] on link "Enroll in New Course" at bounding box center [506, 36] width 83 height 10
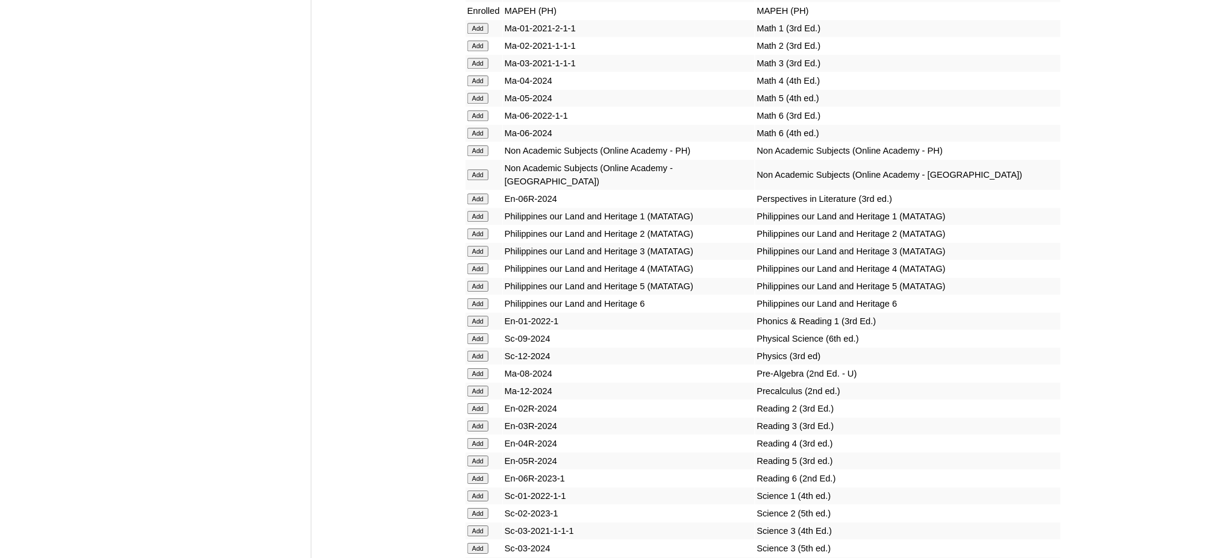
scroll to position [4498, 0]
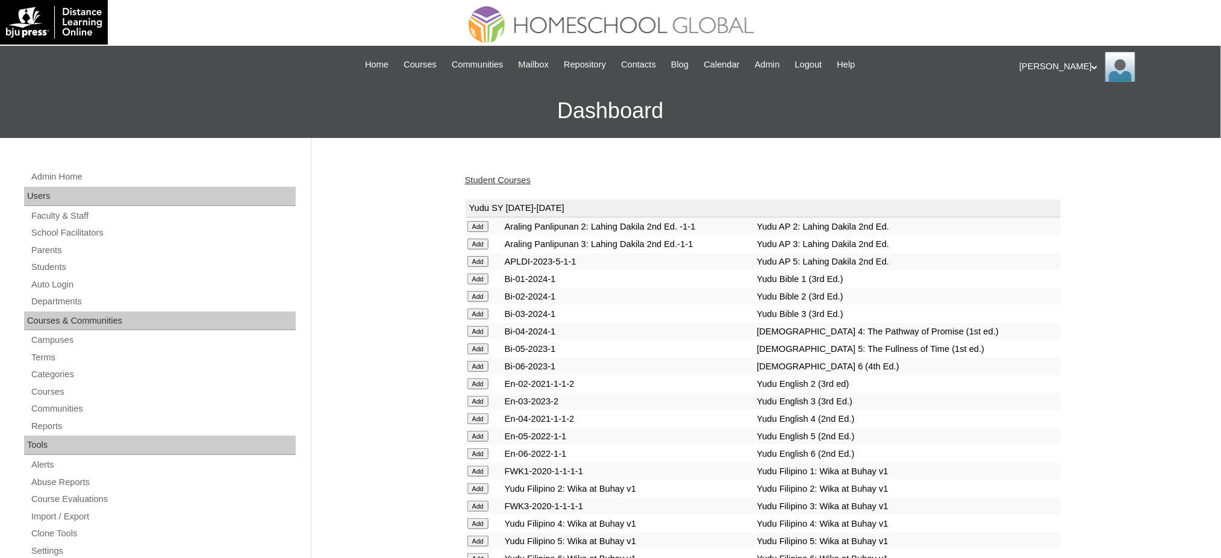
click at [511, 180] on link "Student Courses" at bounding box center [498, 180] width 66 height 10
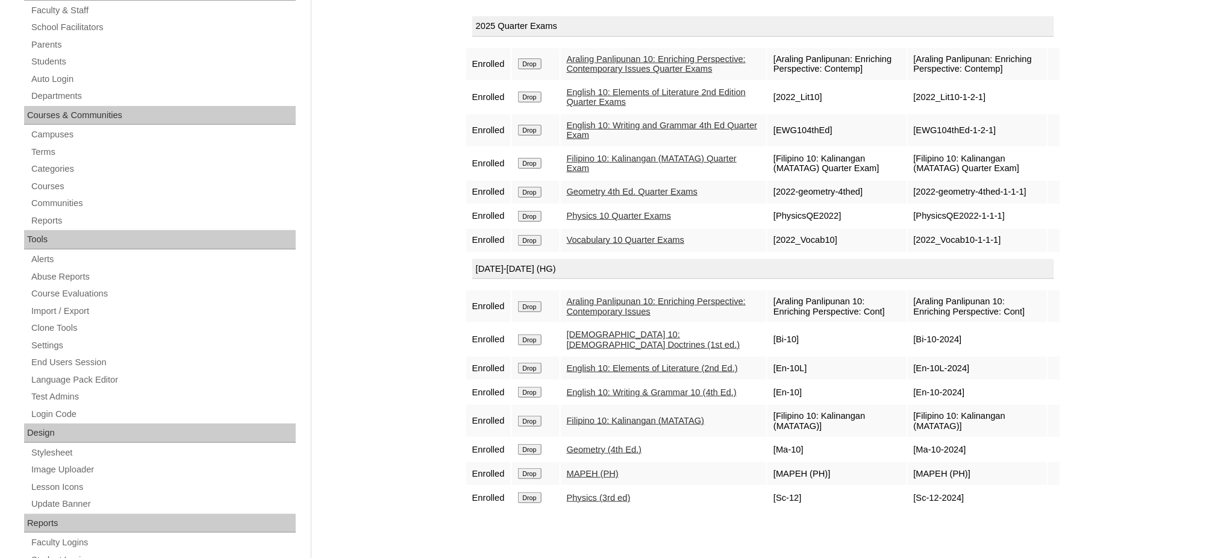
scroll to position [241, 0]
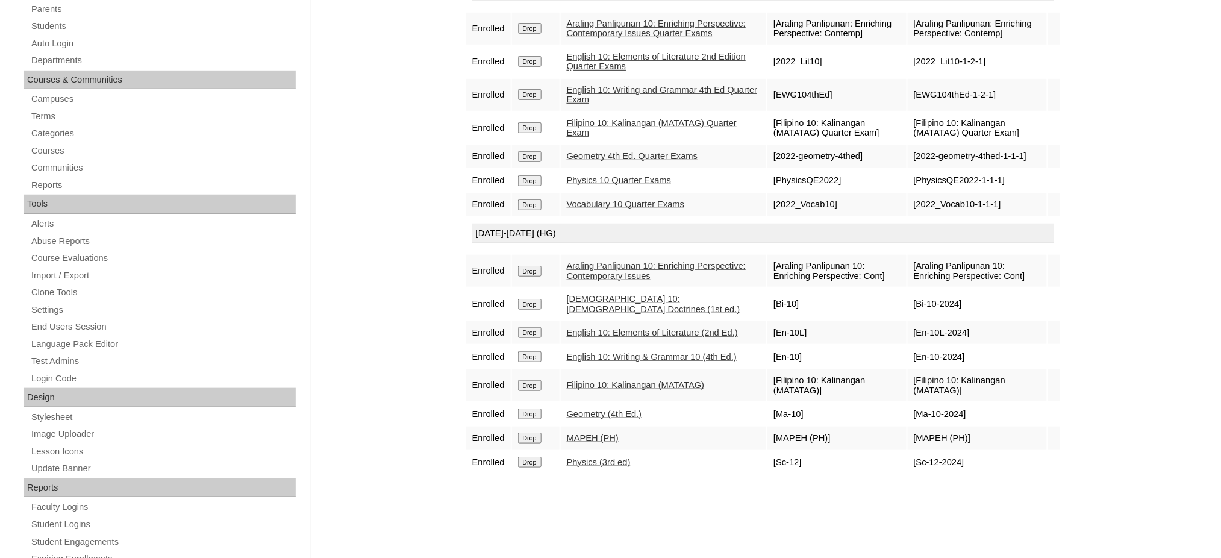
click at [621, 501] on div "Courses:[PERSON_NAME] Enroll in New Course 2025 Quarter Exams Enrolled Drop Ara…" at bounding box center [760, 324] width 602 height 807
click at [611, 516] on div "Courses:[PERSON_NAME] Enroll in New Course 2025 Quarter Exams Enrolled Drop Ara…" at bounding box center [760, 324] width 602 height 807
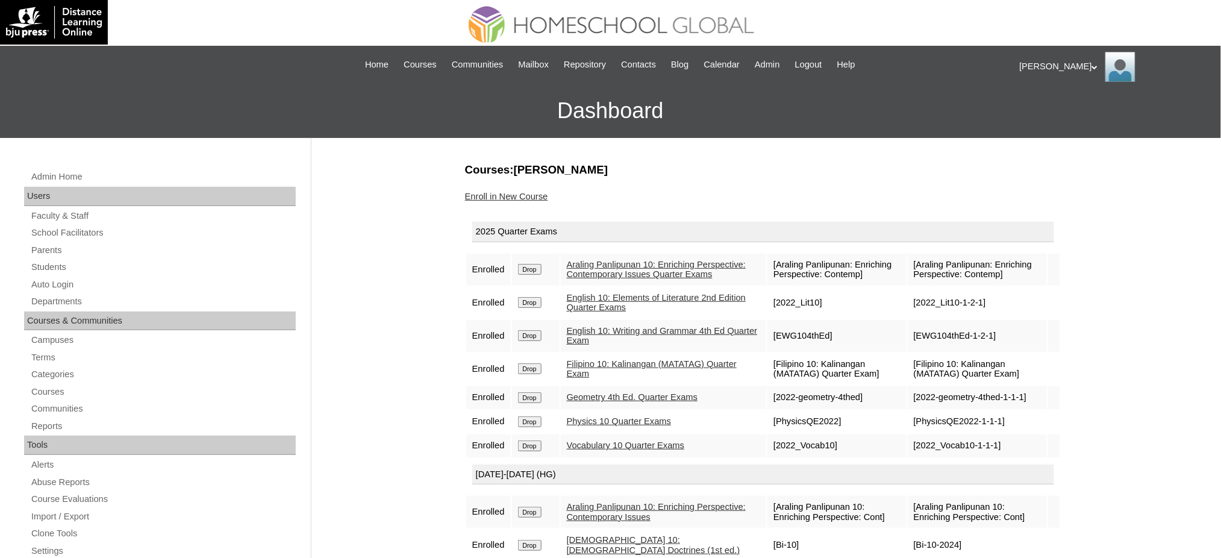
click at [529, 192] on link "Enroll in New Course" at bounding box center [506, 197] width 83 height 10
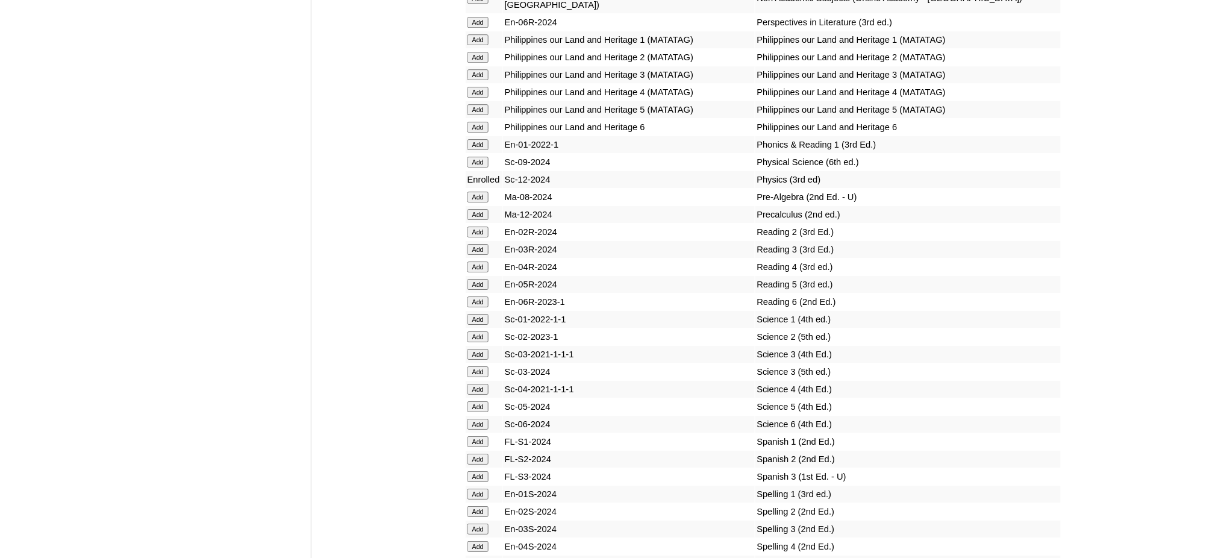
scroll to position [4659, 0]
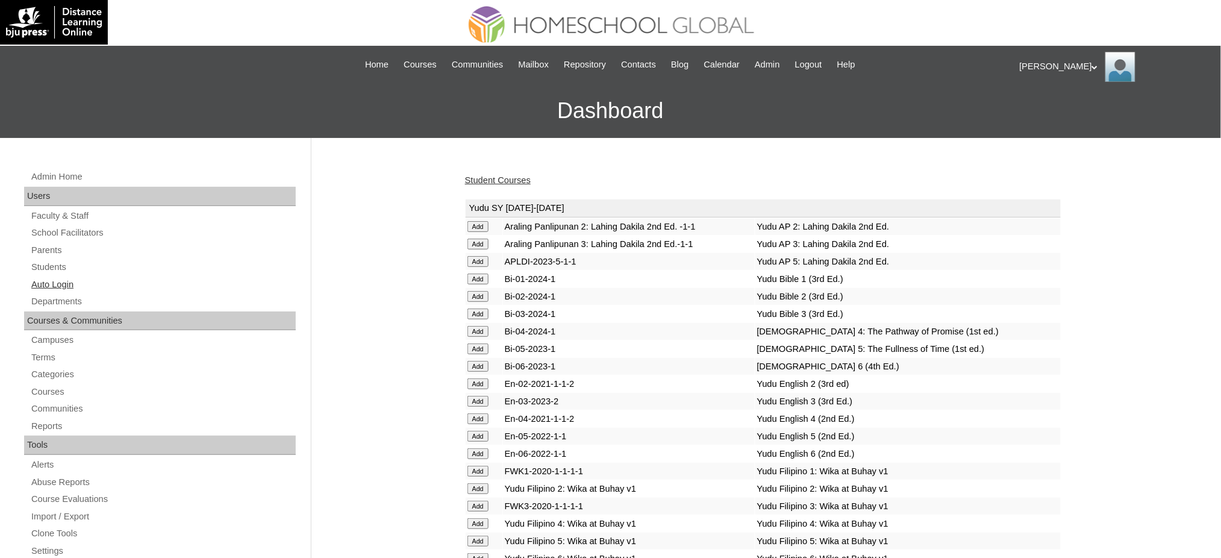
click at [61, 283] on link "Auto Login" at bounding box center [163, 284] width 266 height 15
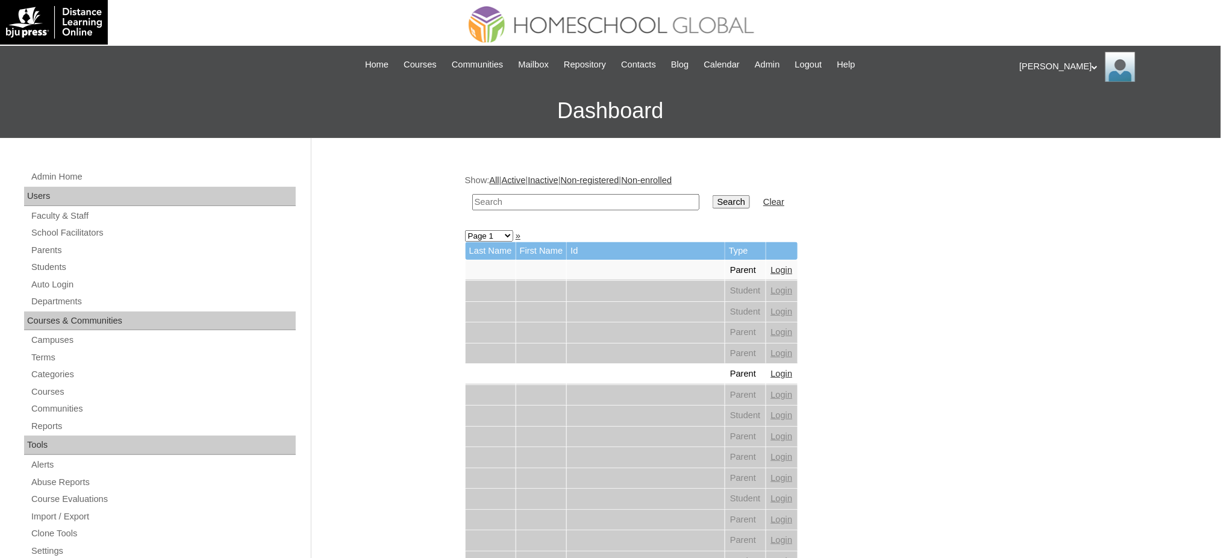
click at [664, 198] on td at bounding box center [585, 202] width 239 height 28
click at [629, 204] on input "text" at bounding box center [585, 202] width 227 height 16
paste input "[PERSON_NAME]"
type input "[PERSON_NAME]"
click at [713, 202] on input "Search" at bounding box center [731, 201] width 37 height 13
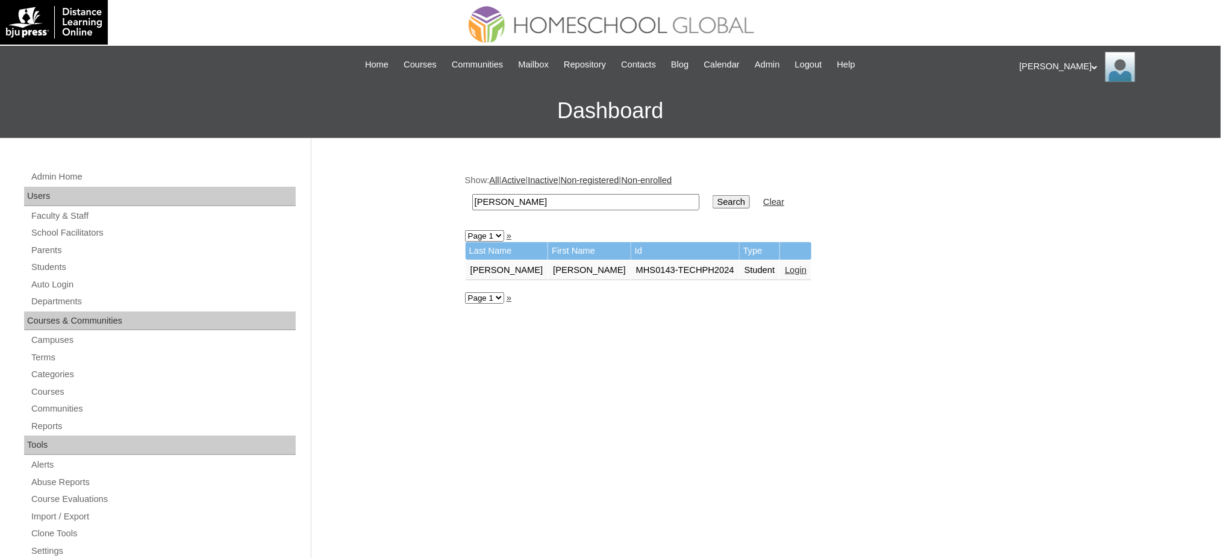
click at [785, 265] on link "Login" at bounding box center [796, 270] width 22 height 10
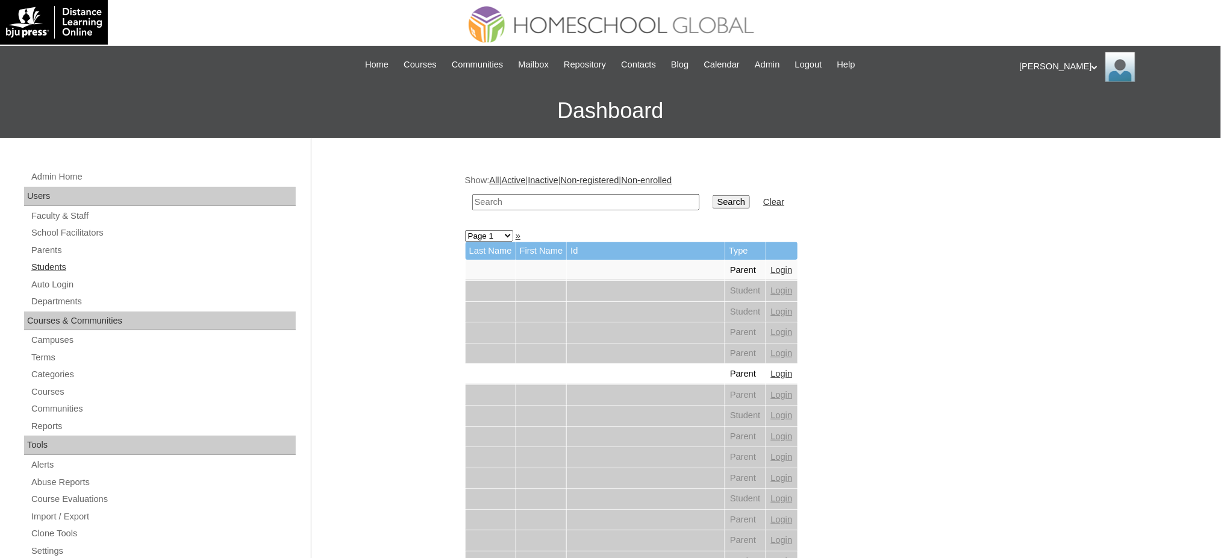
click at [45, 266] on link "Students" at bounding box center [163, 267] width 266 height 15
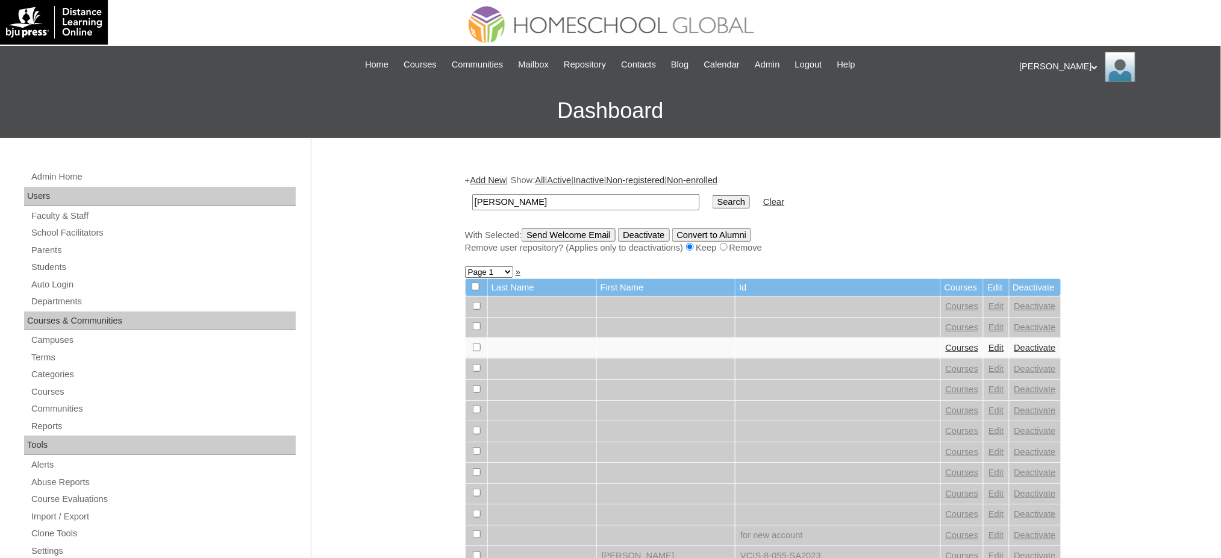
type input "[PERSON_NAME]"
click at [707, 192] on td "Search" at bounding box center [731, 202] width 49 height 28
click at [713, 196] on input "Search" at bounding box center [731, 201] width 37 height 13
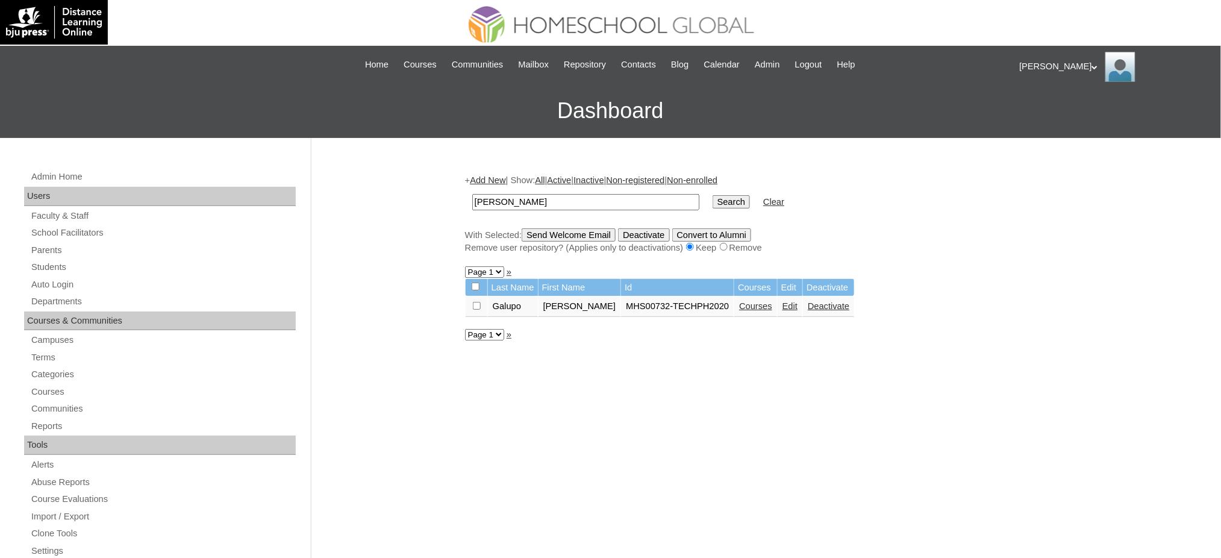
click at [757, 304] on link "Courses" at bounding box center [755, 306] width 33 height 10
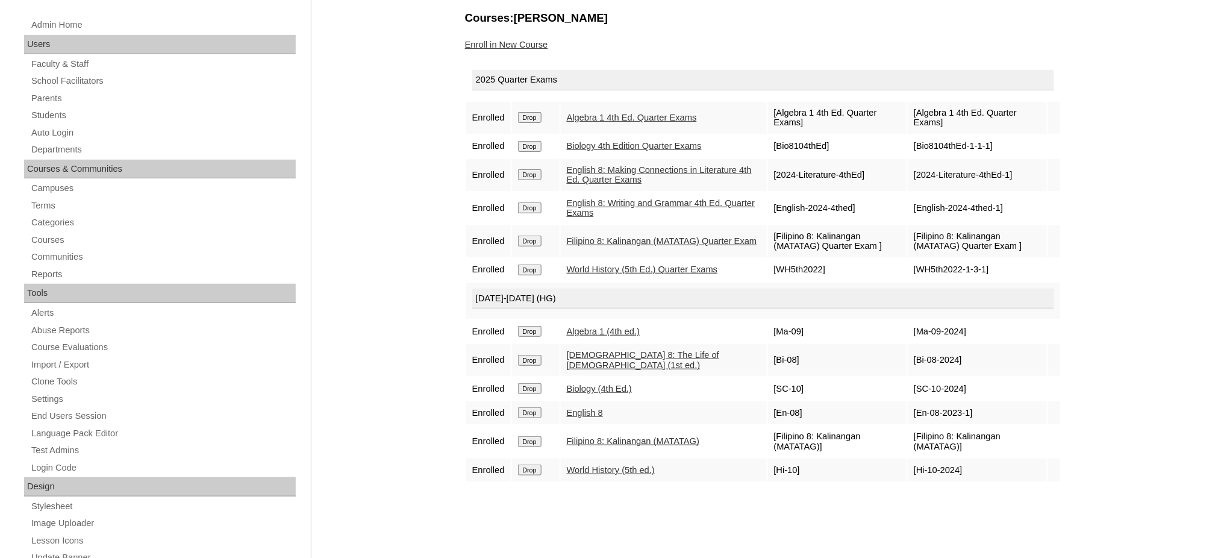
scroll to position [80, 0]
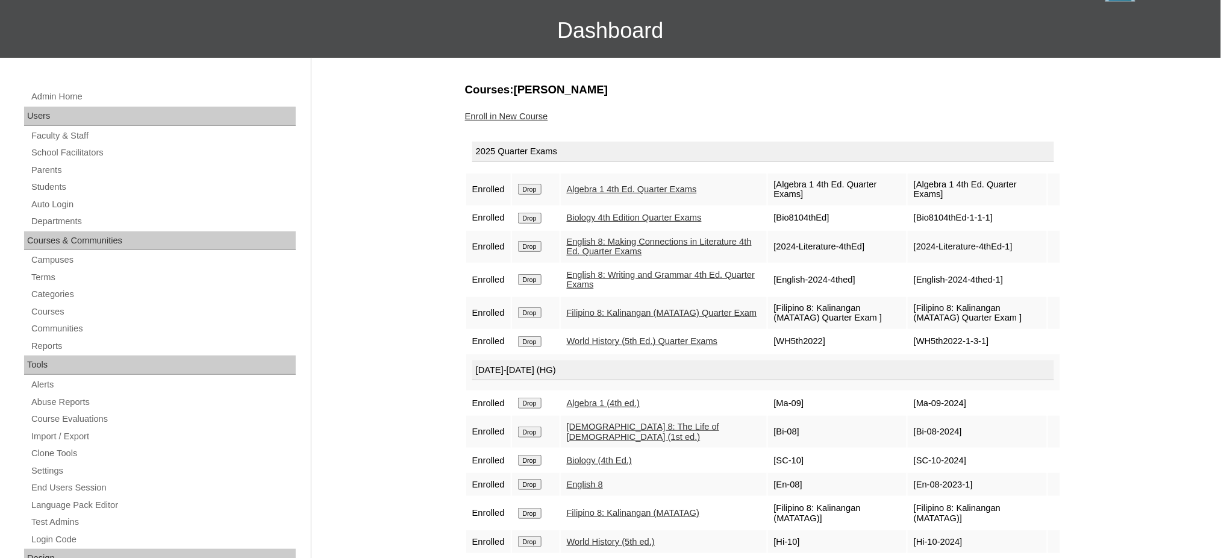
click at [530, 114] on link "Enroll in New Course" at bounding box center [506, 116] width 83 height 10
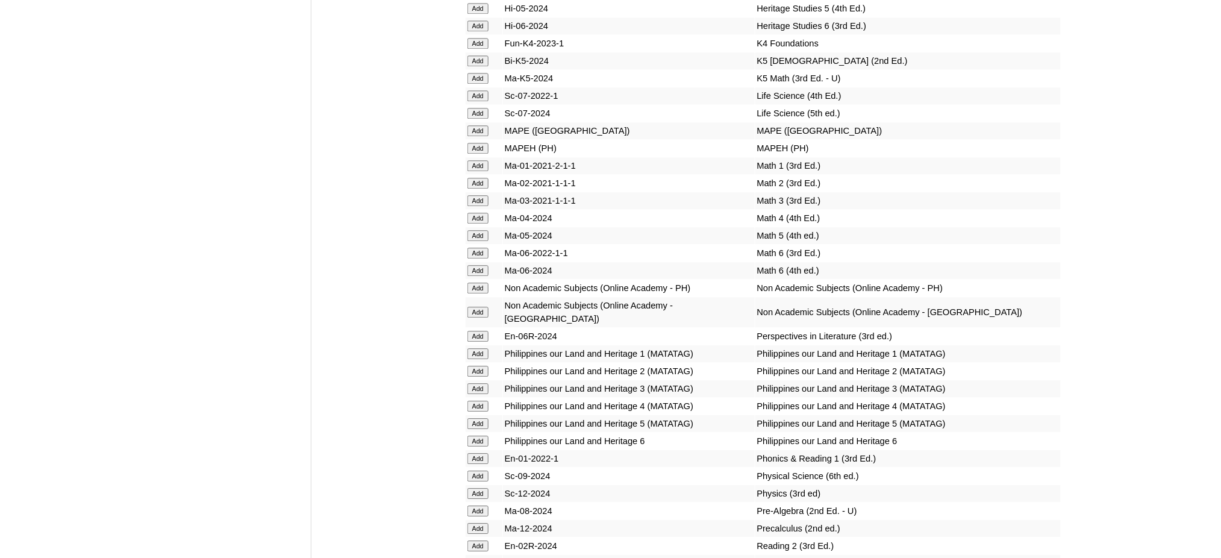
scroll to position [4338, 0]
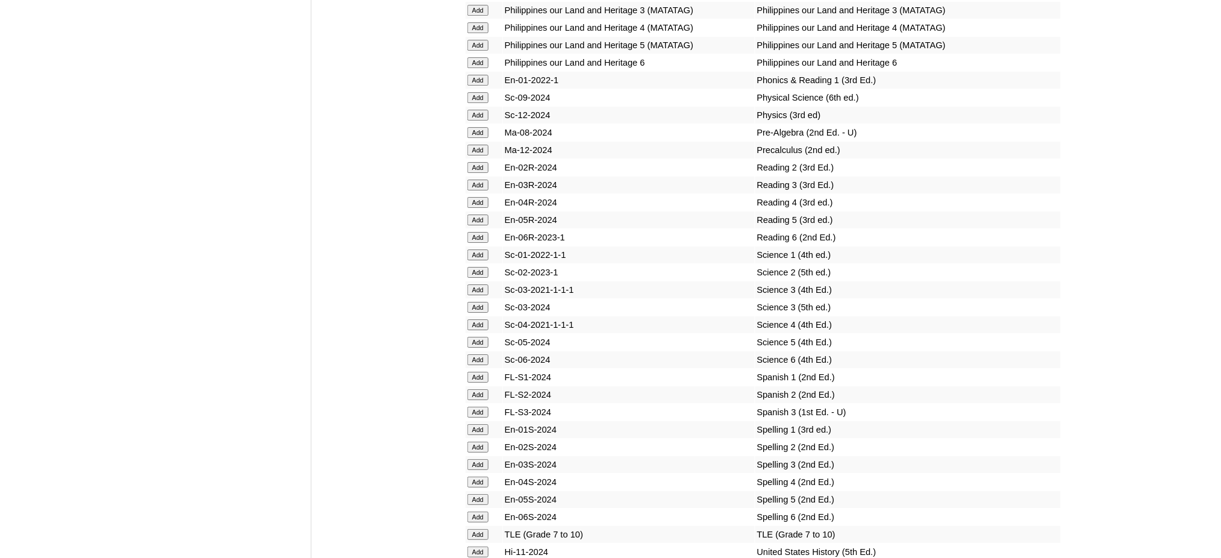
scroll to position [4739, 0]
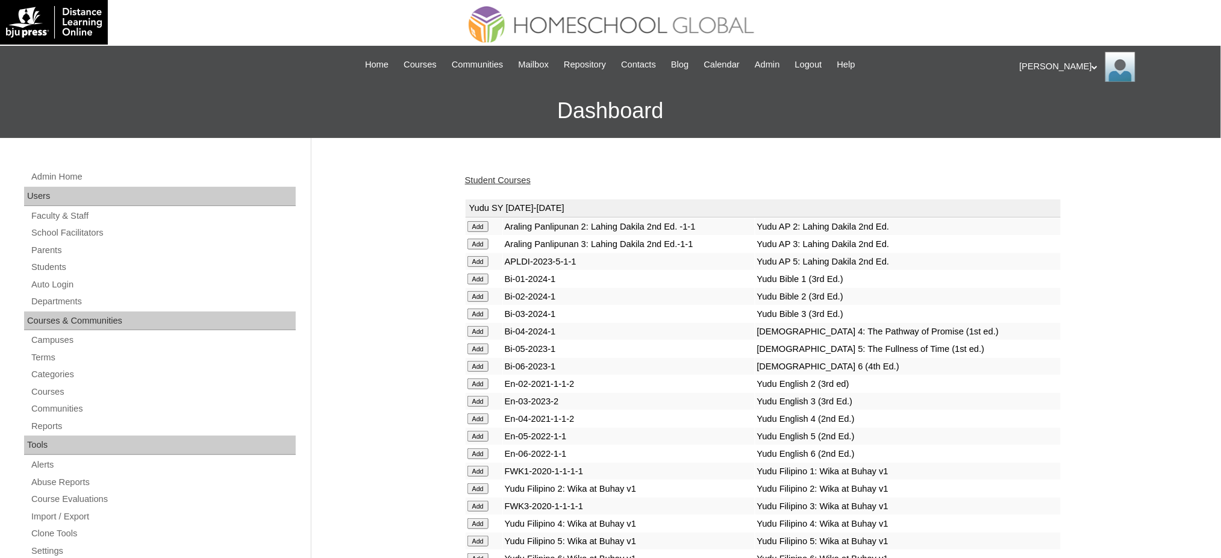
click at [513, 175] on link "Student Courses" at bounding box center [498, 180] width 66 height 10
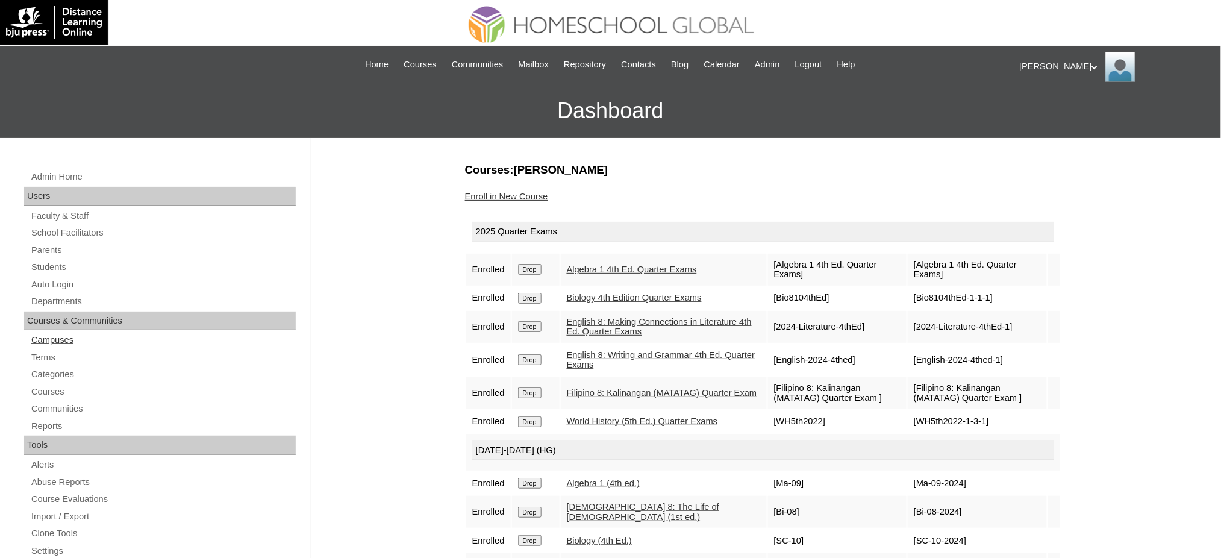
drag, startPoint x: 46, startPoint y: 266, endPoint x: 186, endPoint y: 336, distance: 155.5
click at [46, 266] on link "Students" at bounding box center [163, 267] width 266 height 15
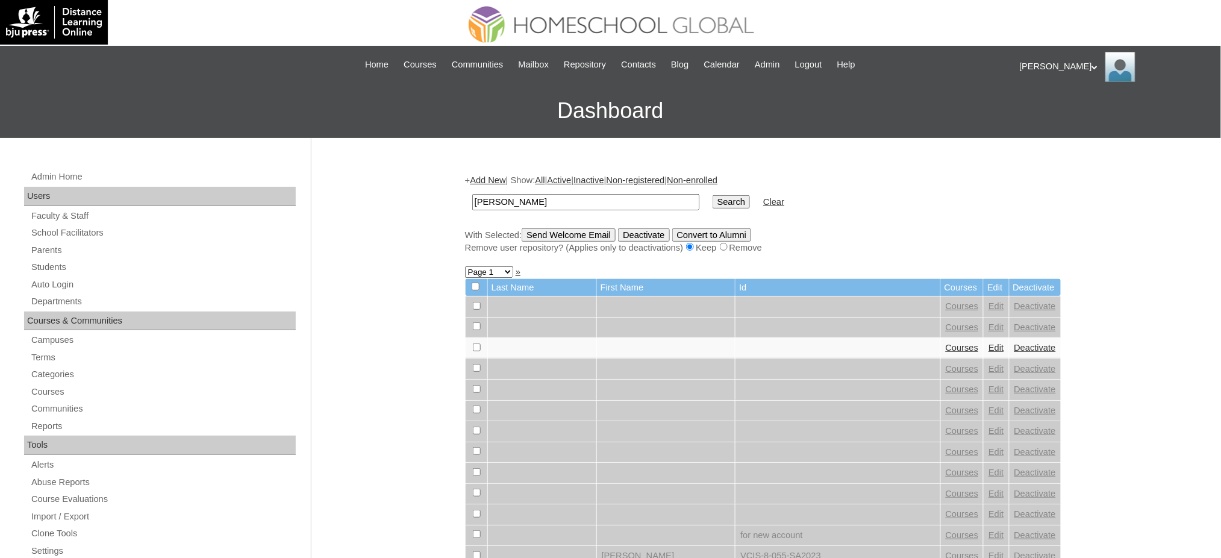
type input "[PERSON_NAME]"
click at [713, 201] on input "Search" at bounding box center [731, 201] width 37 height 13
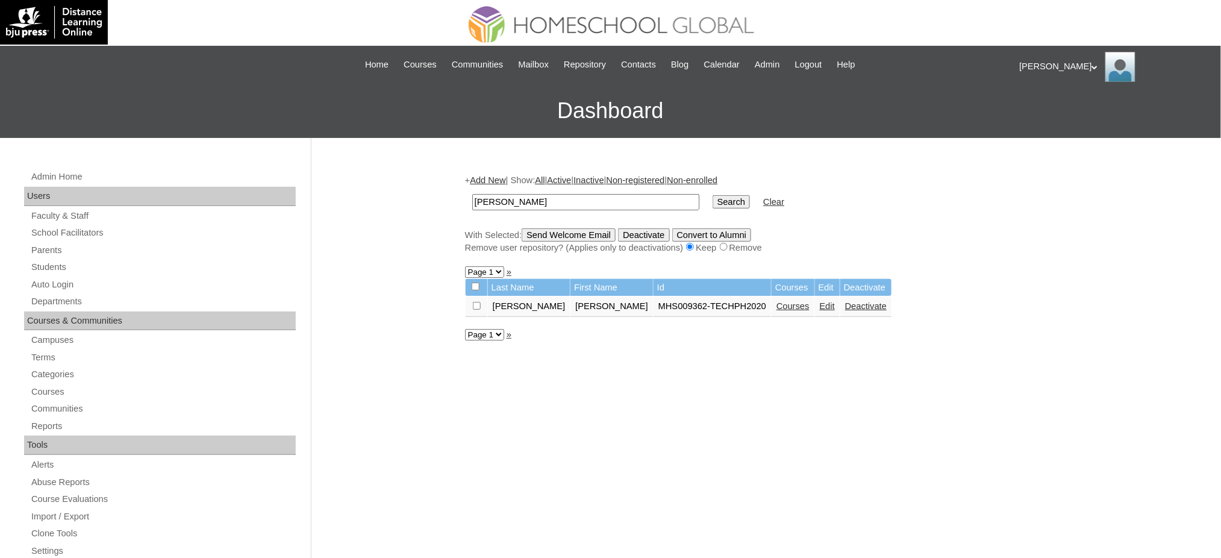
click at [777, 302] on link "Courses" at bounding box center [793, 306] width 33 height 10
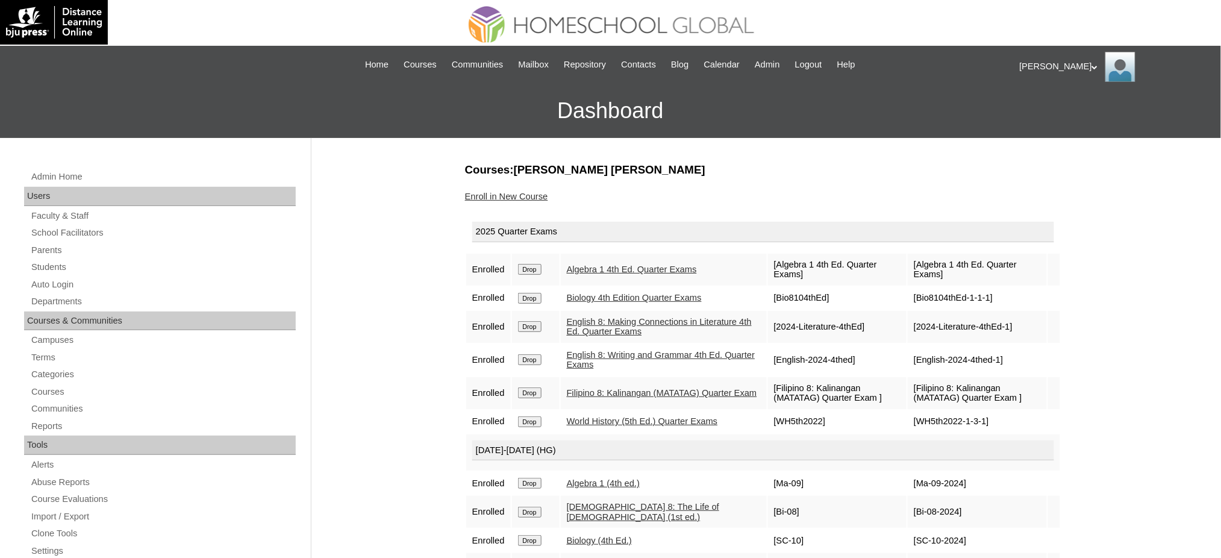
click at [528, 193] on link "Enroll in New Course" at bounding box center [506, 197] width 83 height 10
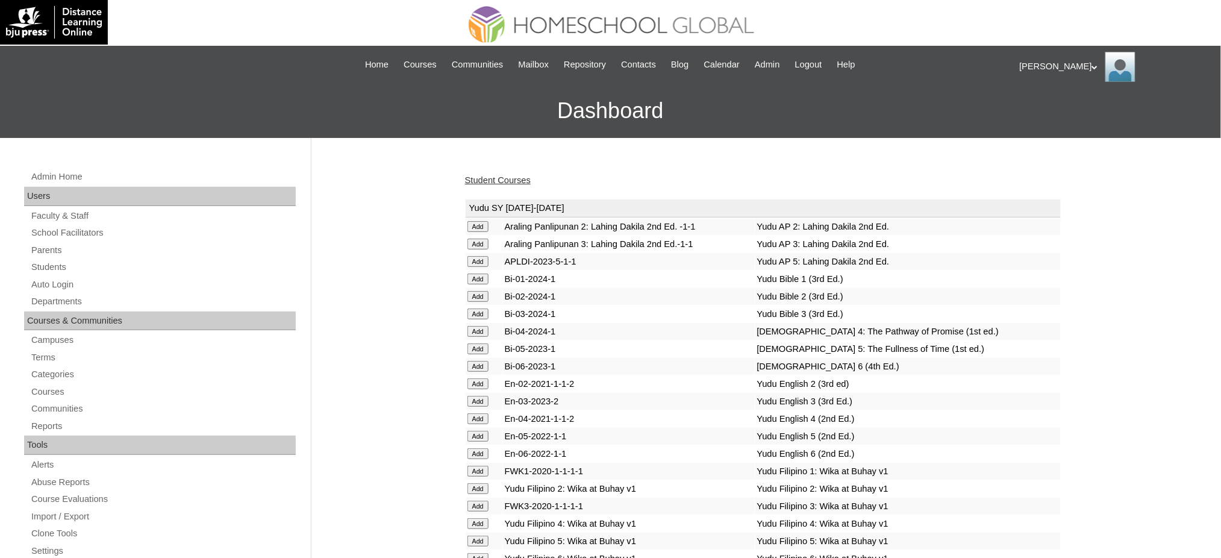
click at [506, 181] on link "Student Courses" at bounding box center [498, 180] width 66 height 10
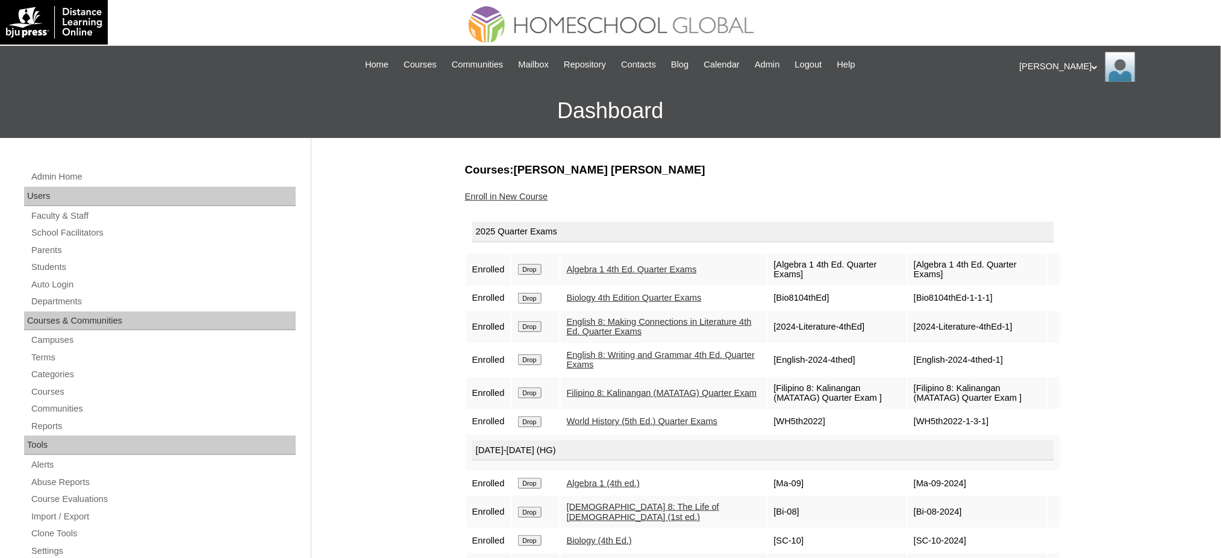
click at [543, 192] on link "Enroll in New Course" at bounding box center [506, 197] width 83 height 10
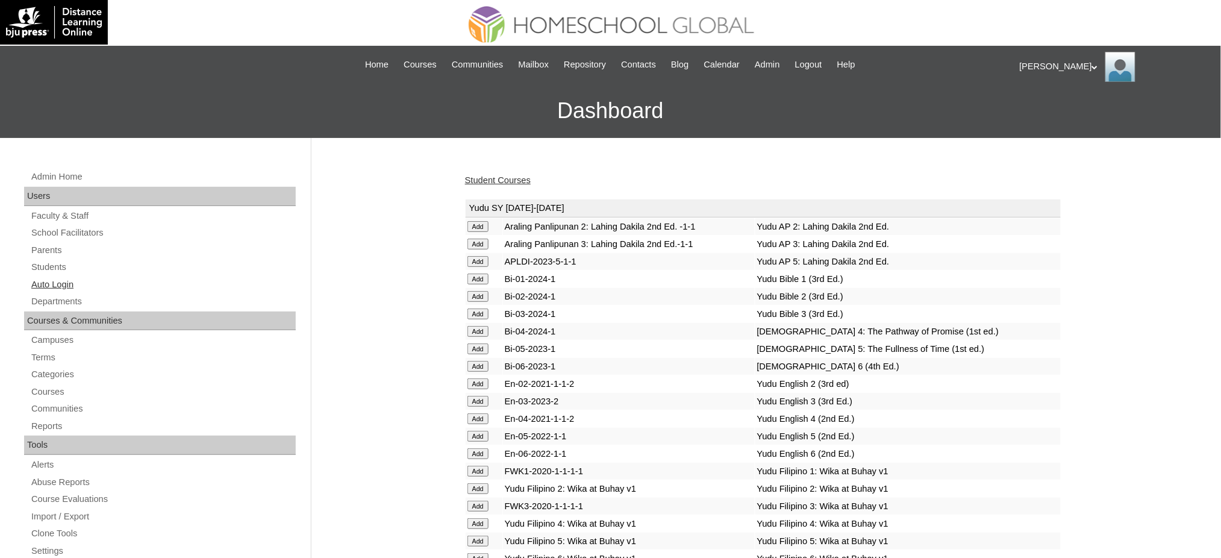
click at [74, 289] on link "Auto Login" at bounding box center [163, 284] width 266 height 15
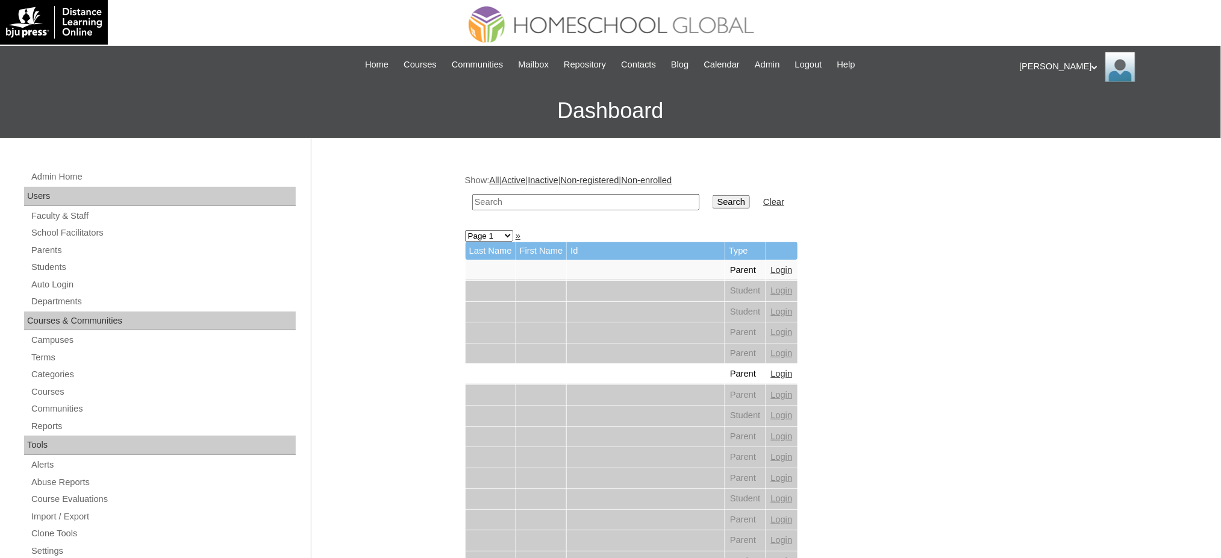
click at [515, 205] on input "text" at bounding box center [585, 202] width 227 height 16
paste input "[PERSON_NAME]"
type input "[PERSON_NAME]"
click at [713, 199] on input "Search" at bounding box center [731, 201] width 37 height 13
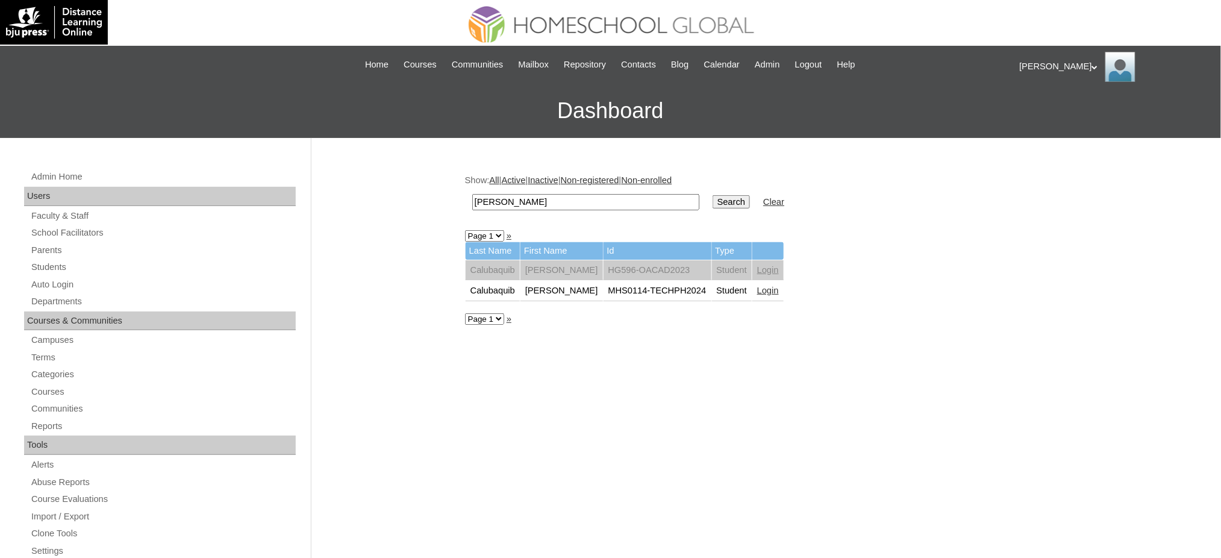
click at [757, 286] on link "Login" at bounding box center [768, 291] width 22 height 10
